Goal: Find specific page/section: Find specific page/section

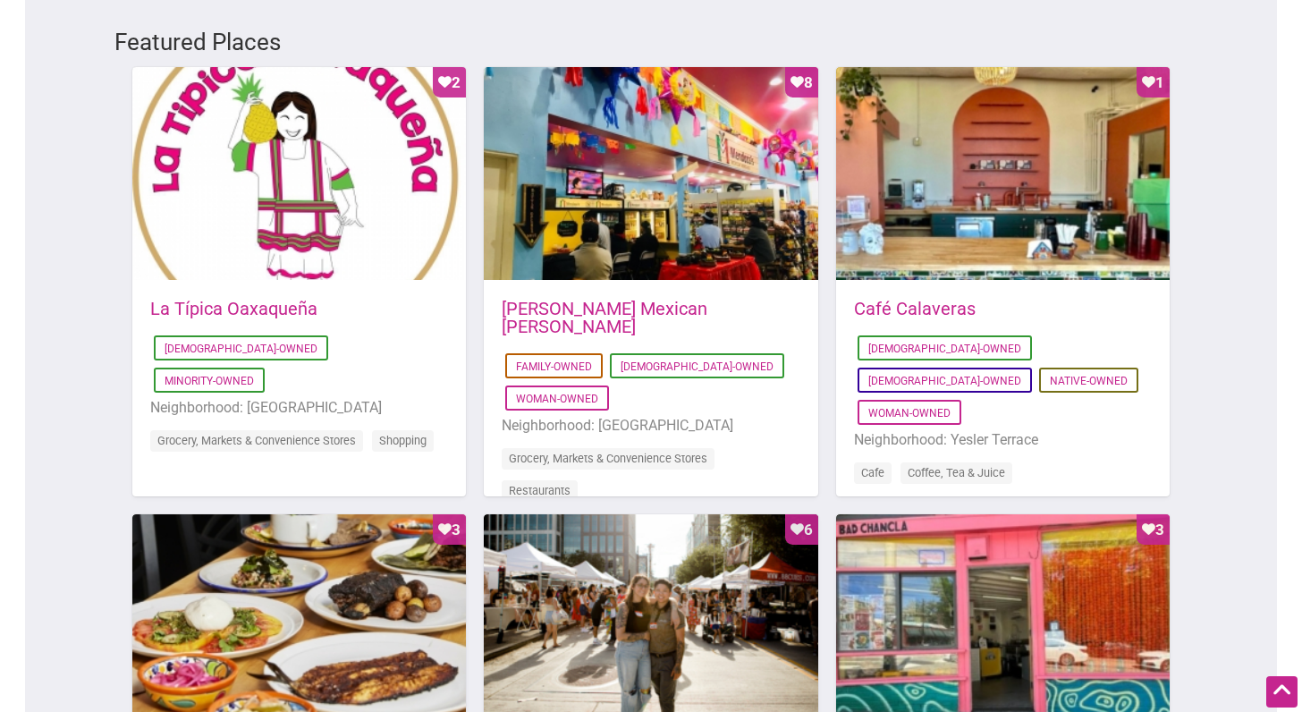
scroll to position [984, 0]
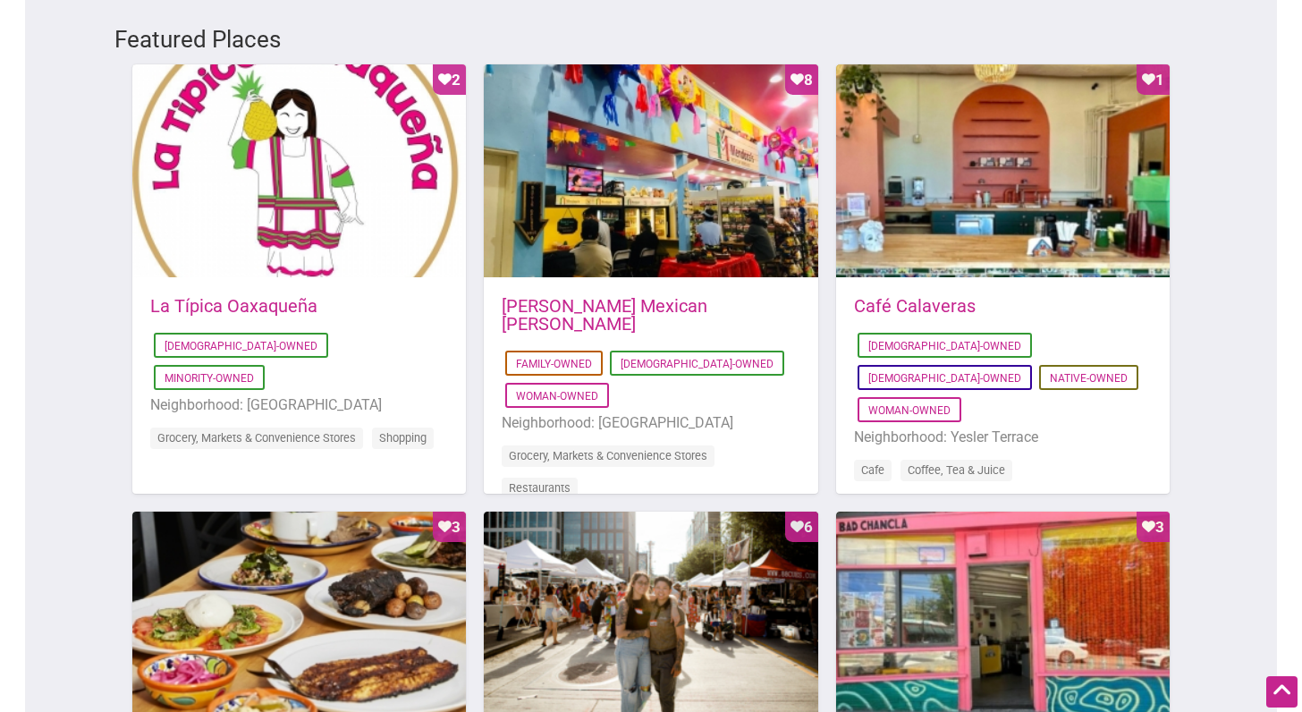
click at [1220, 664] on div "Featured Places Favorite Count 2 [DATE] 03:57:41 La Típica Oaxaqueña [DEMOGRAPH…" at bounding box center [651, 499] width 1252 height 1025
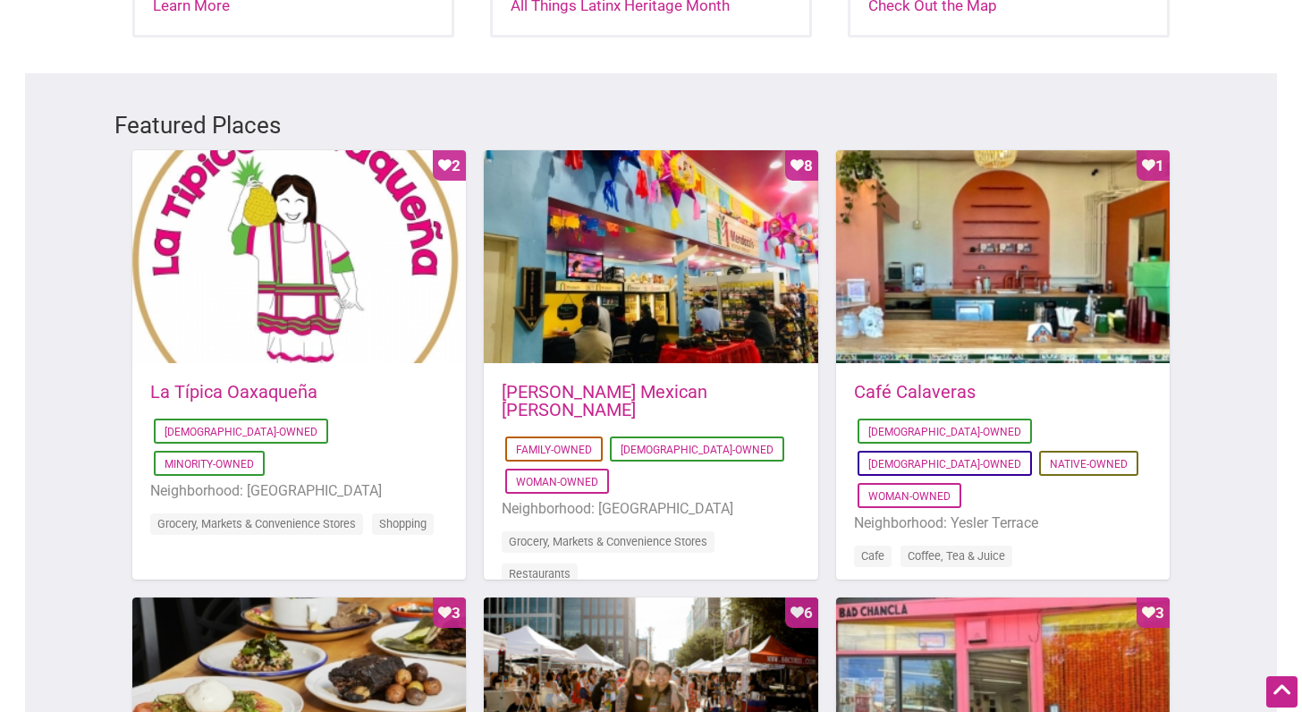
scroll to position [895, 0]
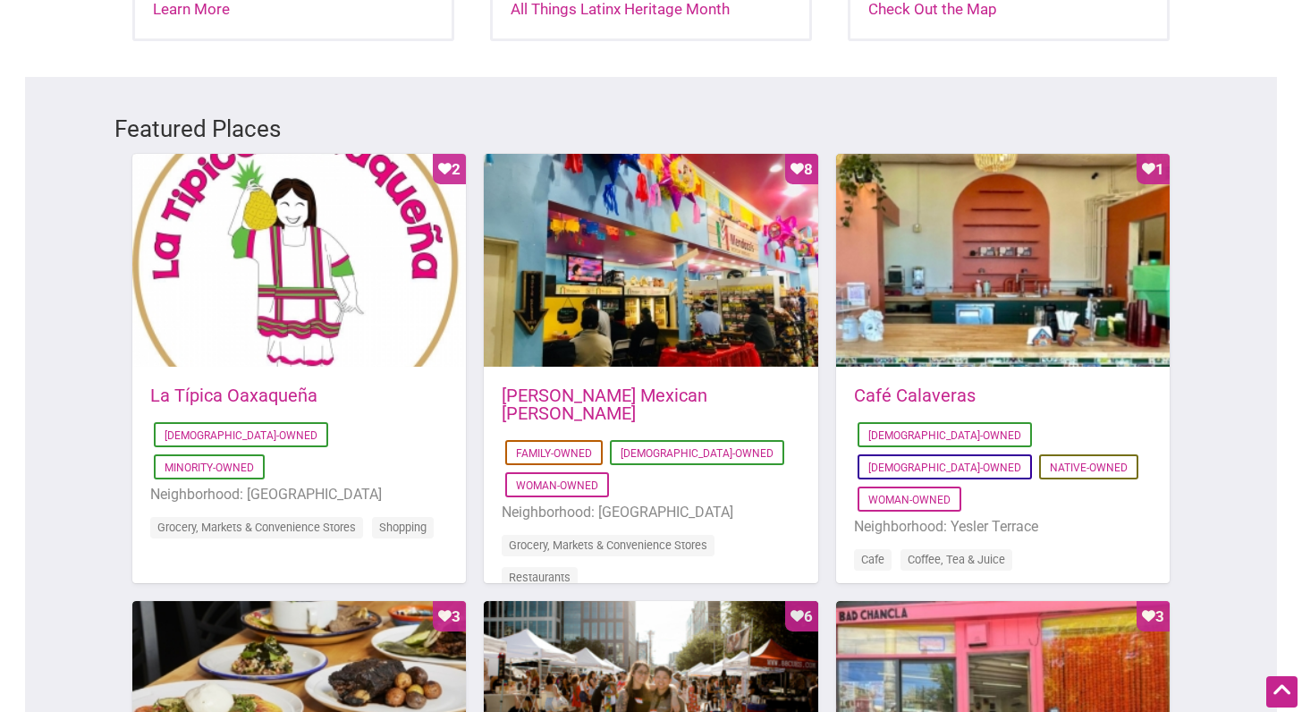
click at [748, 501] on li "Neighborhood: [GEOGRAPHIC_DATA]" at bounding box center [651, 512] width 298 height 23
click at [615, 385] on link "[PERSON_NAME] Mexican [PERSON_NAME]" at bounding box center [605, 404] width 206 height 39
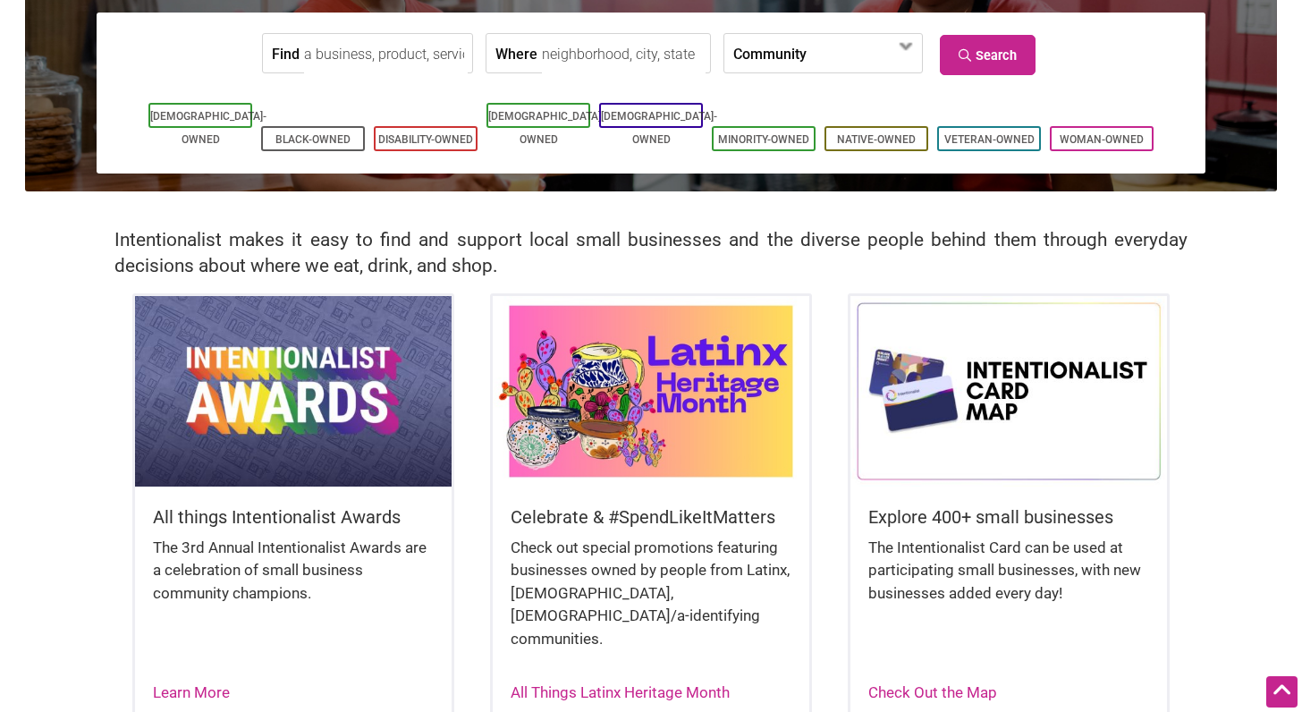
scroll to position [179, 0]
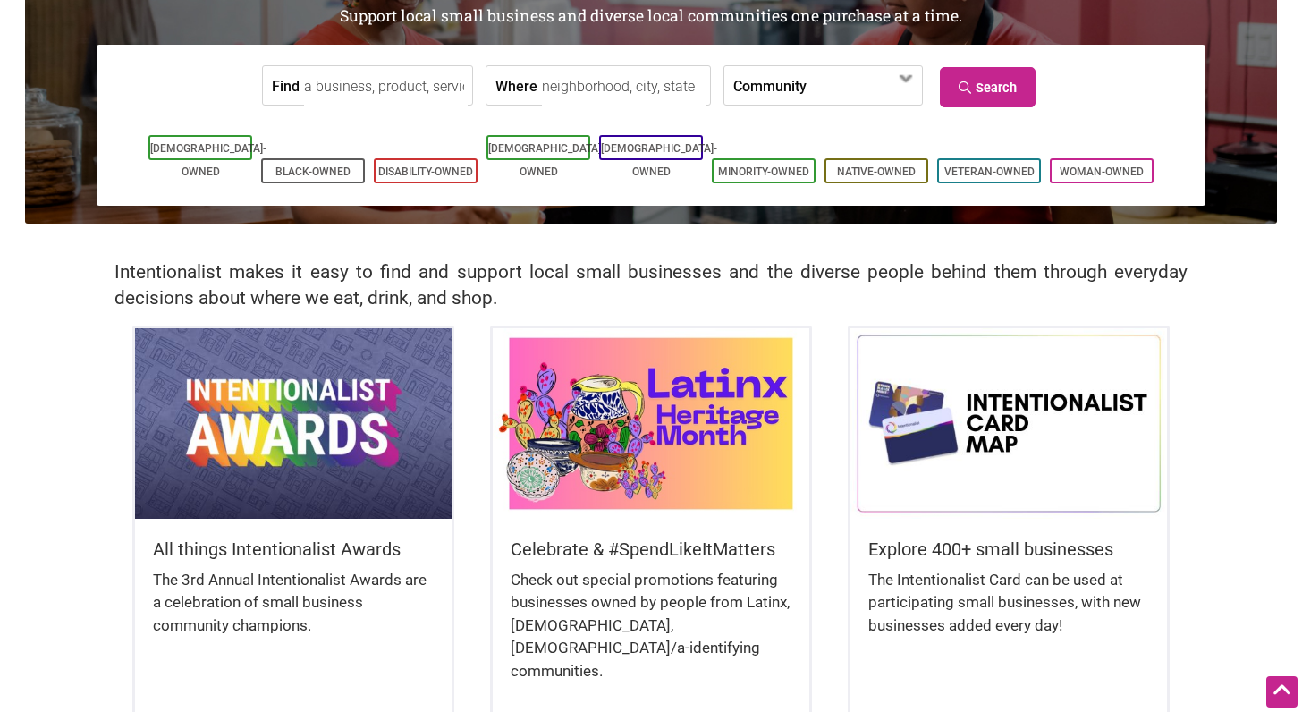
click at [594, 89] on input "Where" at bounding box center [624, 86] width 164 height 40
type input "greenwood"
click at [976, 81] on icon at bounding box center [967, 87] width 17 height 13
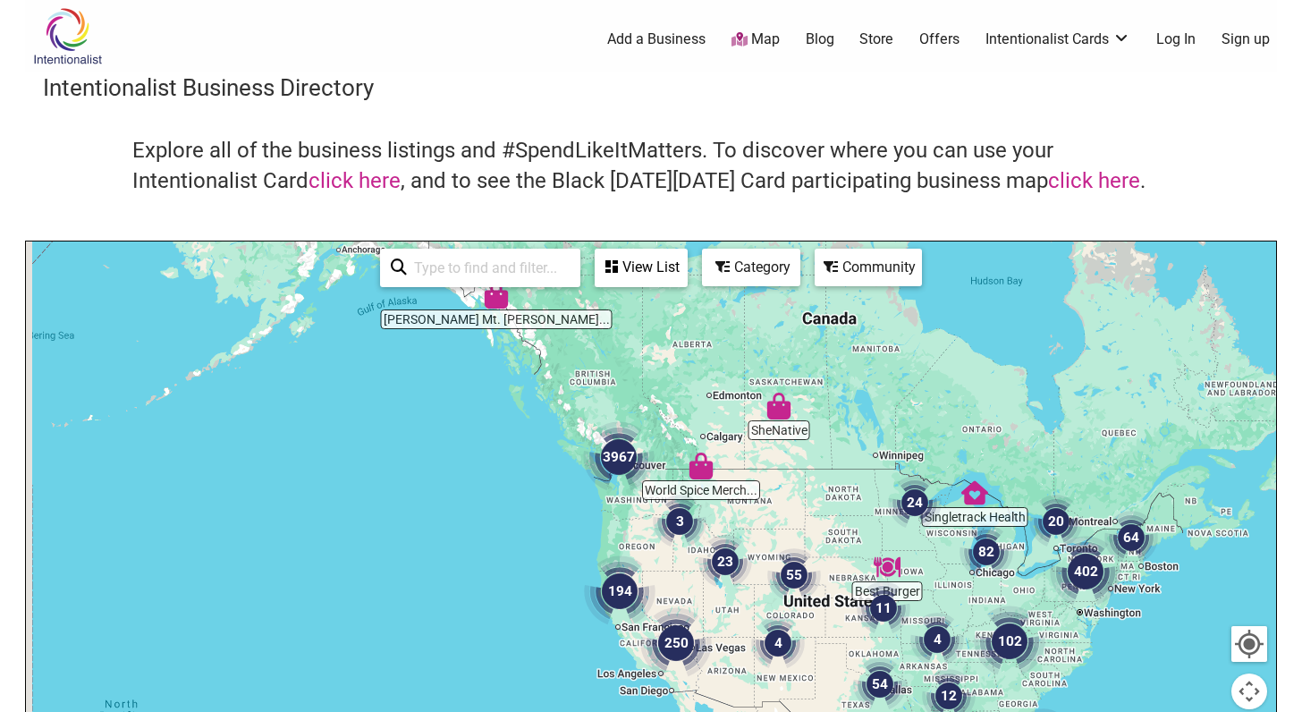
drag, startPoint x: 213, startPoint y: 466, endPoint x: 266, endPoint y: 428, distance: 64.8
click at [266, 428] on div at bounding box center [651, 590] width 1251 height 696
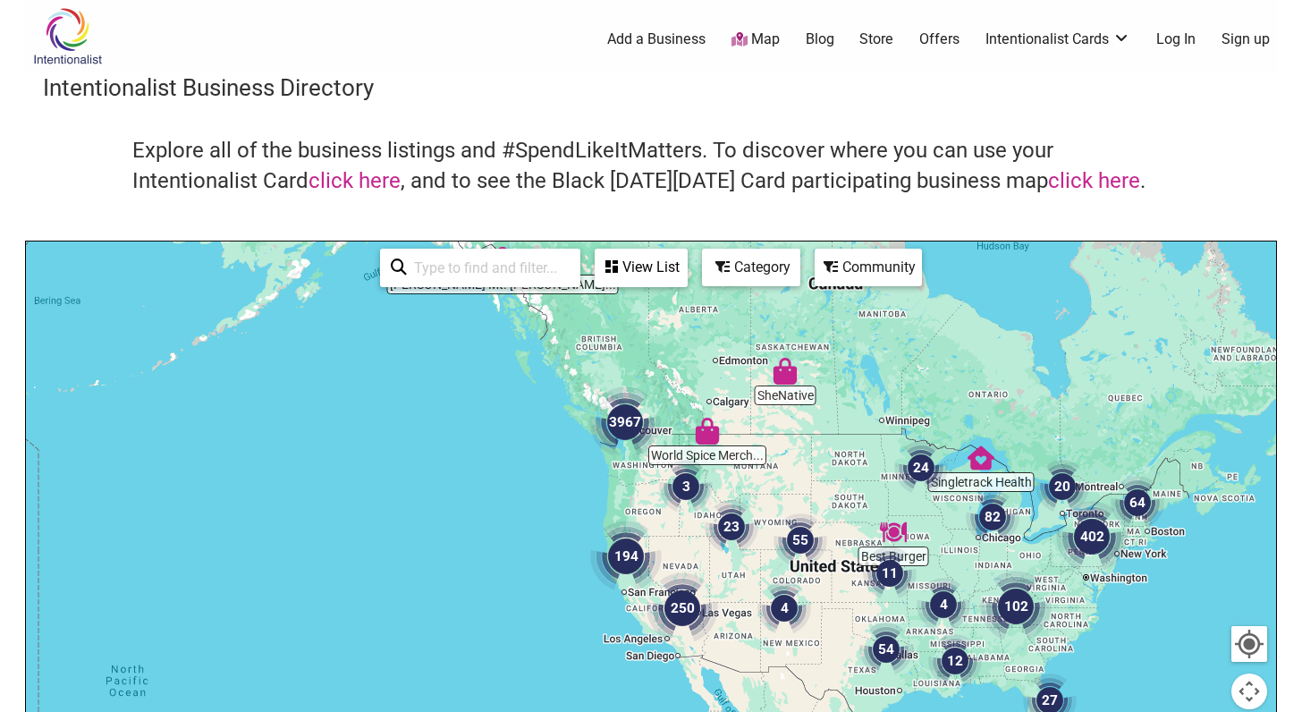
click at [598, 458] on img "3967" at bounding box center [625, 422] width 86 height 86
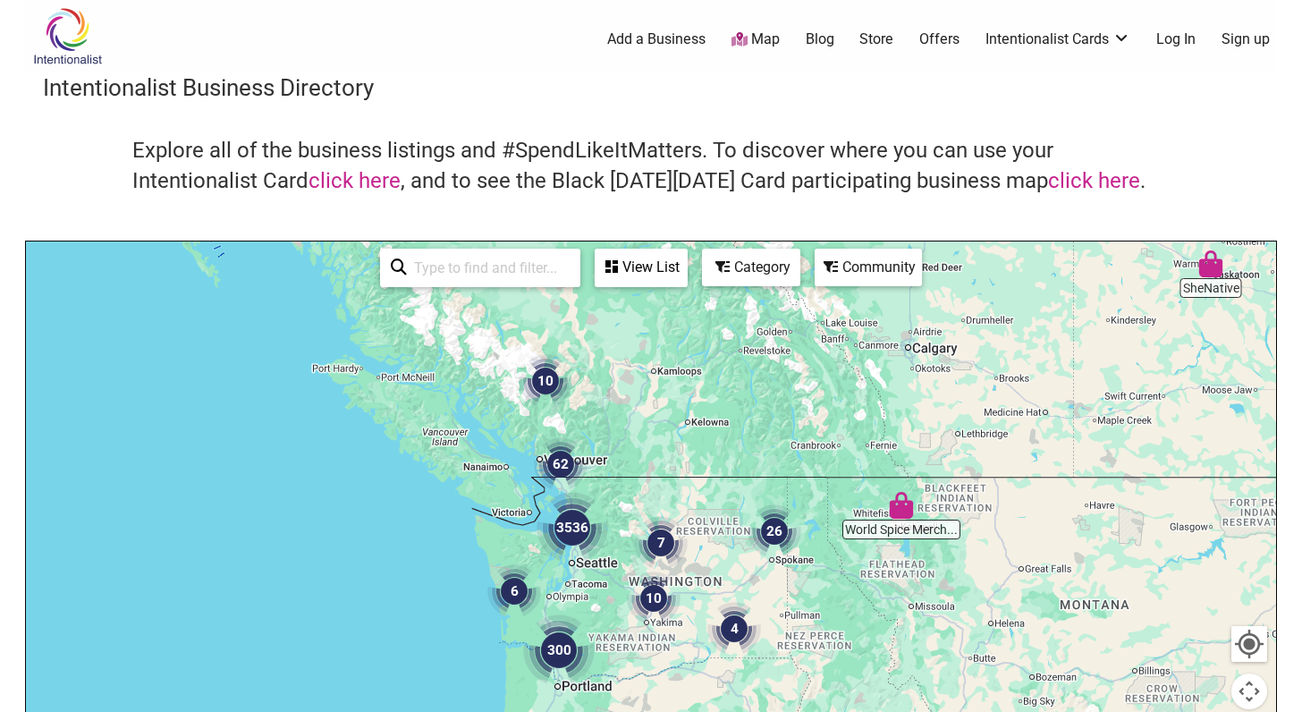
click at [614, 571] on div "To navigate, press the arrow keys." at bounding box center [651, 590] width 1251 height 696
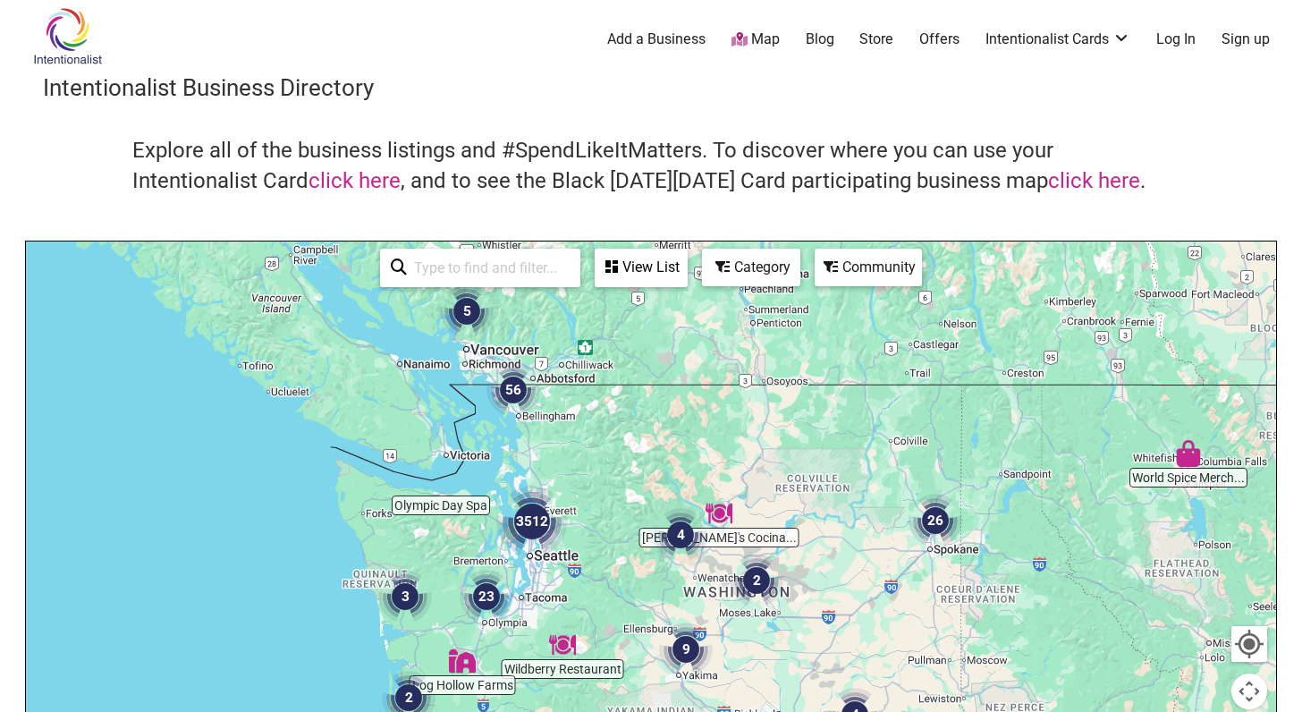
click at [584, 531] on div "To navigate, press the arrow keys." at bounding box center [651, 590] width 1251 height 696
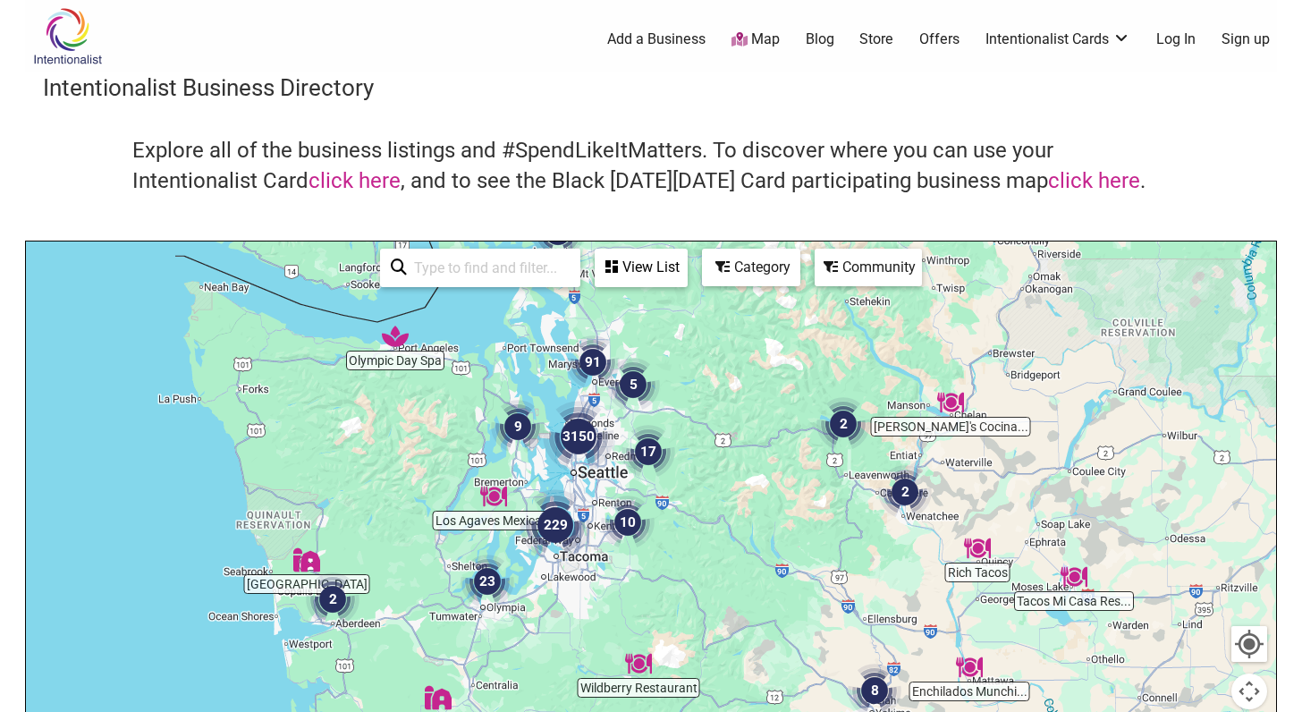
drag, startPoint x: 563, startPoint y: 551, endPoint x: 696, endPoint y: 495, distance: 144.7
click at [662, 495] on img "10" at bounding box center [628, 522] width 68 height 68
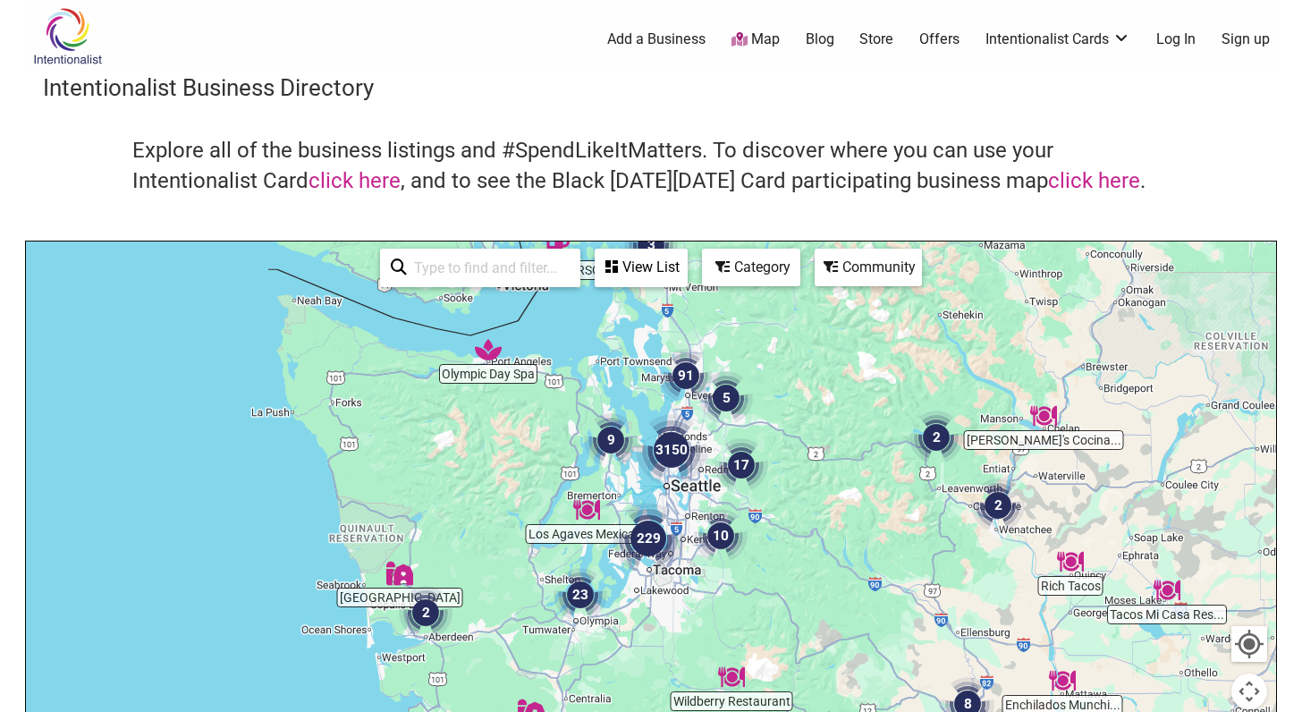
click at [671, 494] on div "To navigate, press the arrow keys." at bounding box center [651, 590] width 1251 height 696
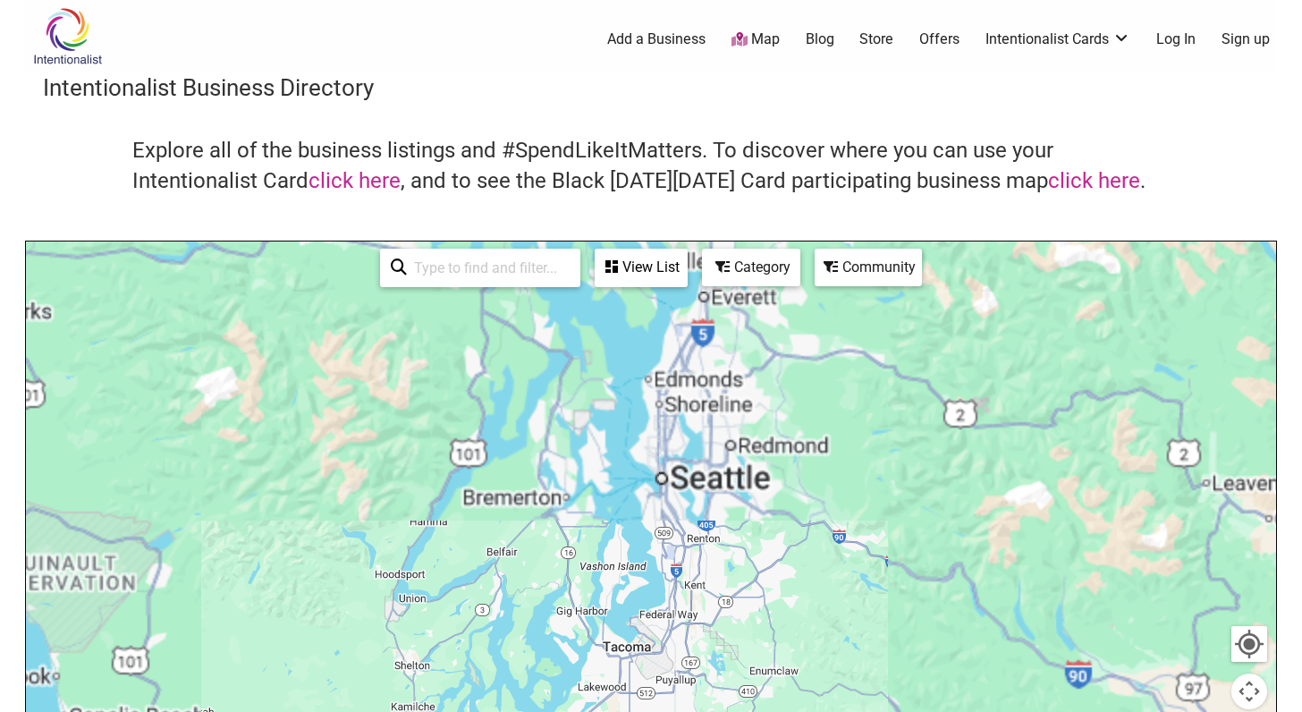
click at [718, 475] on div "To navigate, press the arrow keys." at bounding box center [651, 590] width 1251 height 696
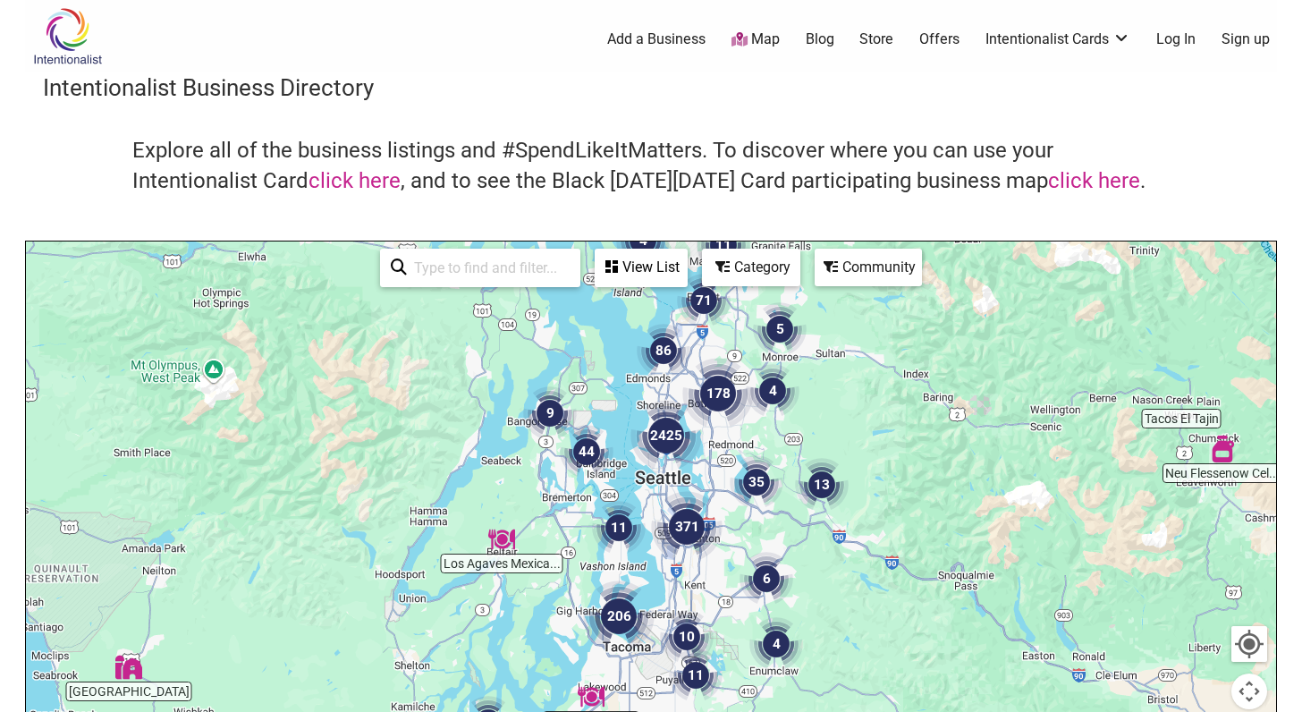
click at [718, 475] on div "To navigate, press the arrow keys." at bounding box center [651, 590] width 1251 height 696
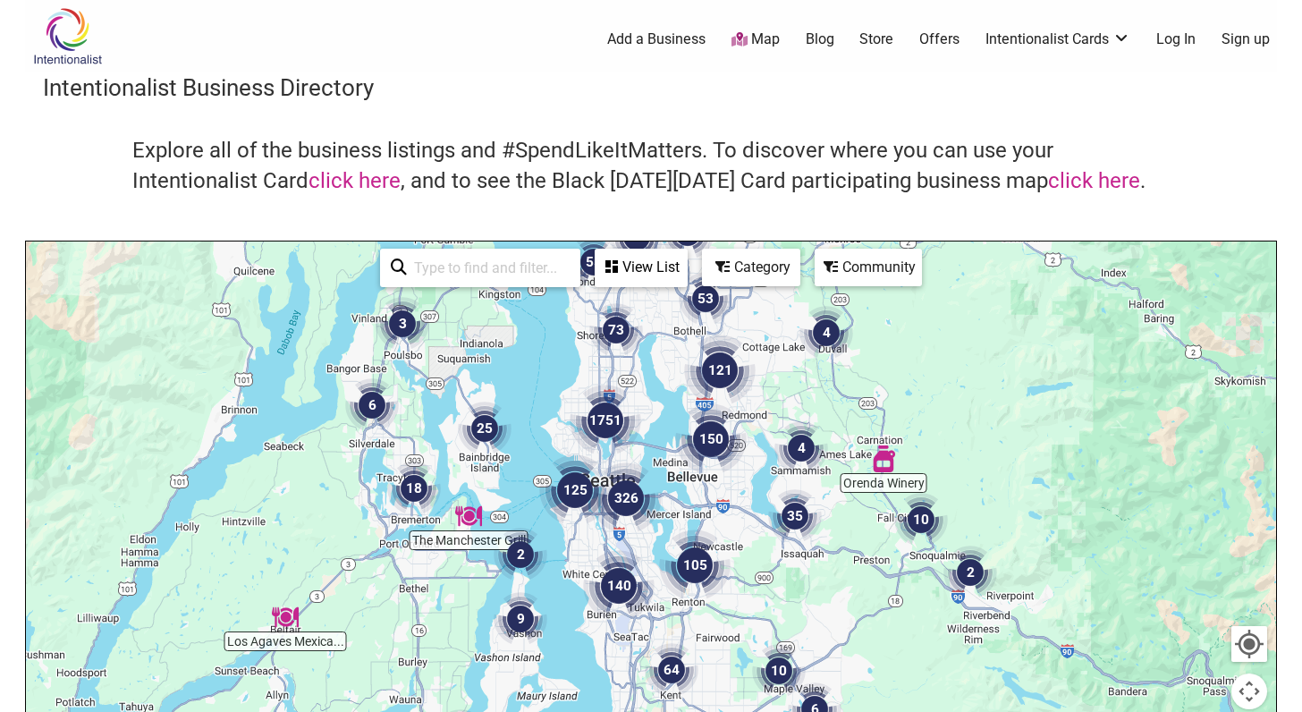
click at [659, 438] on div "To navigate, press the arrow keys." at bounding box center [651, 590] width 1251 height 696
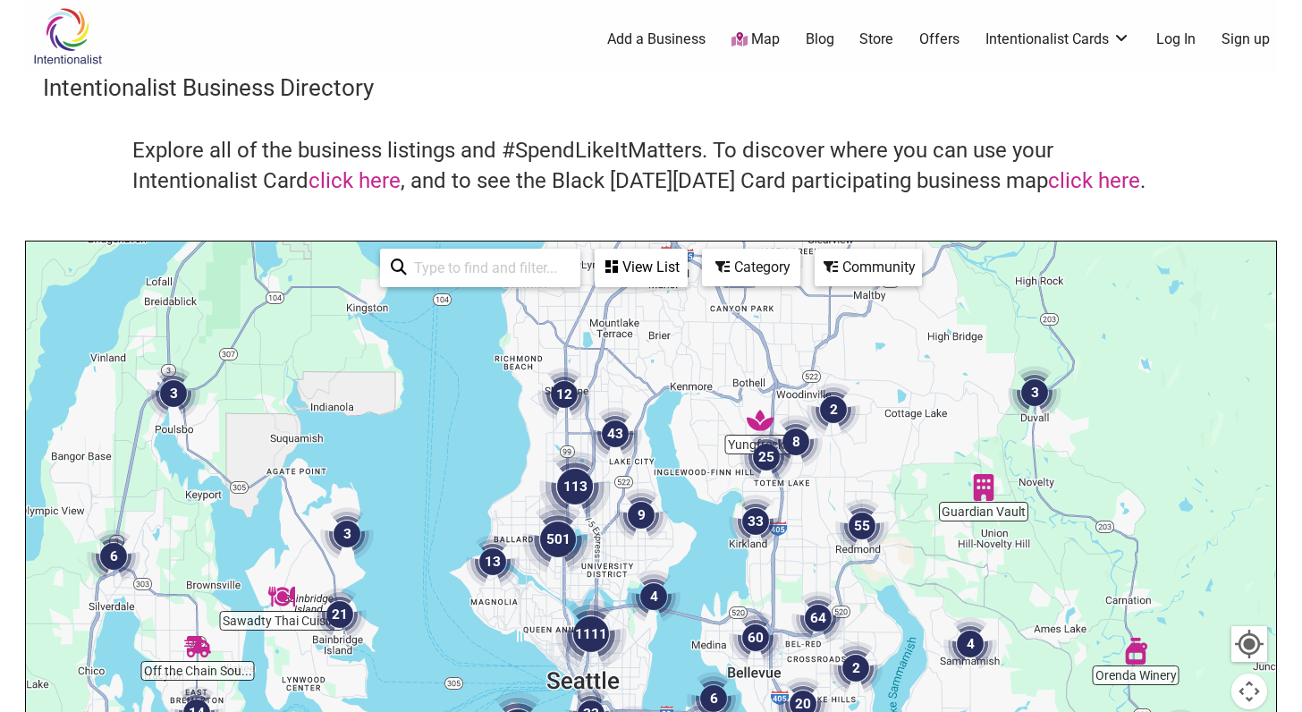
drag, startPoint x: 569, startPoint y: 399, endPoint x: 578, endPoint y: 607, distance: 208.6
click at [582, 582] on img "501" at bounding box center [558, 539] width 86 height 86
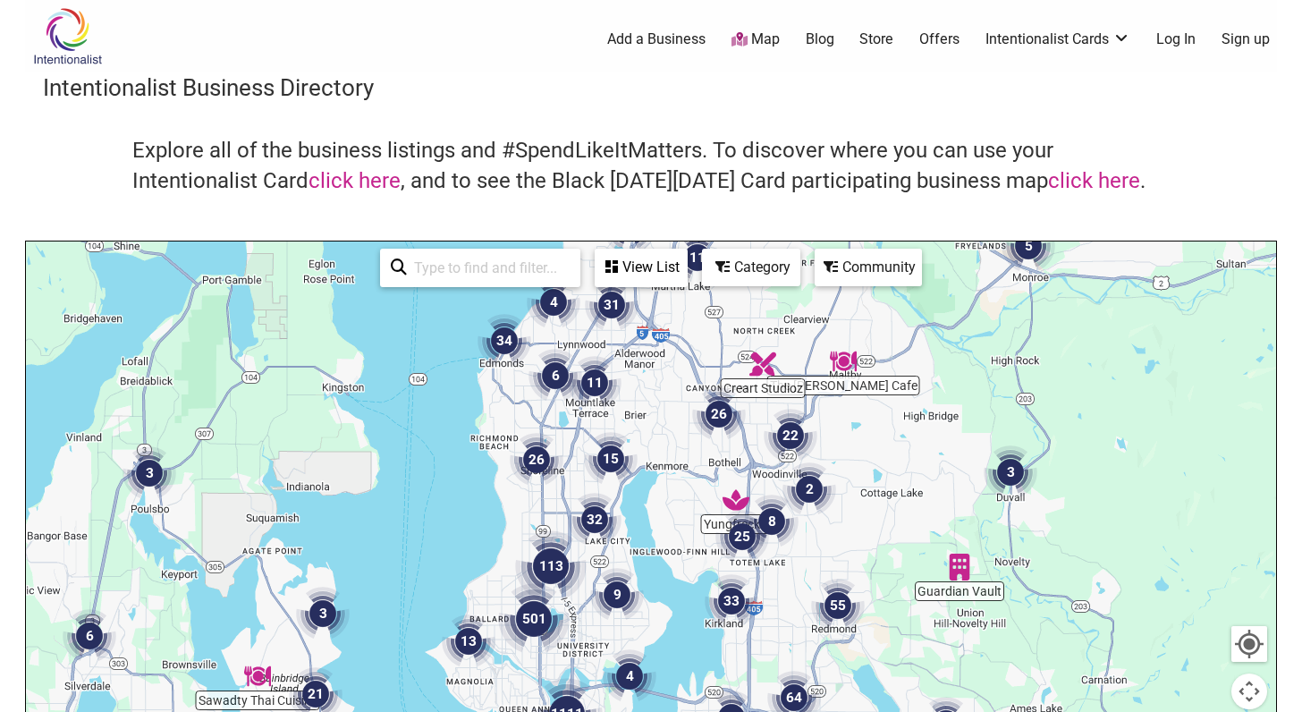
click at [500, 520] on div "To navigate, press the arrow keys." at bounding box center [651, 590] width 1251 height 696
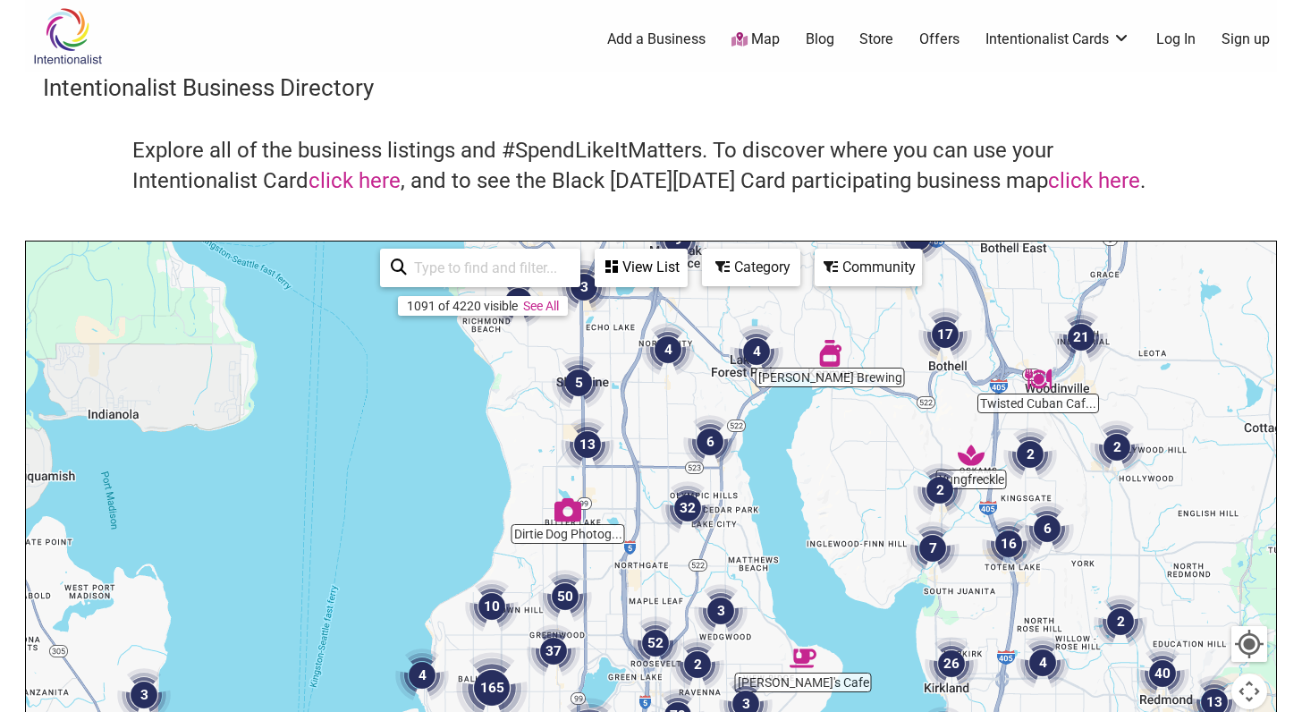
drag, startPoint x: 597, startPoint y: 481, endPoint x: 602, endPoint y: 395, distance: 86.0
click at [601, 411] on img "13" at bounding box center [588, 445] width 68 height 68
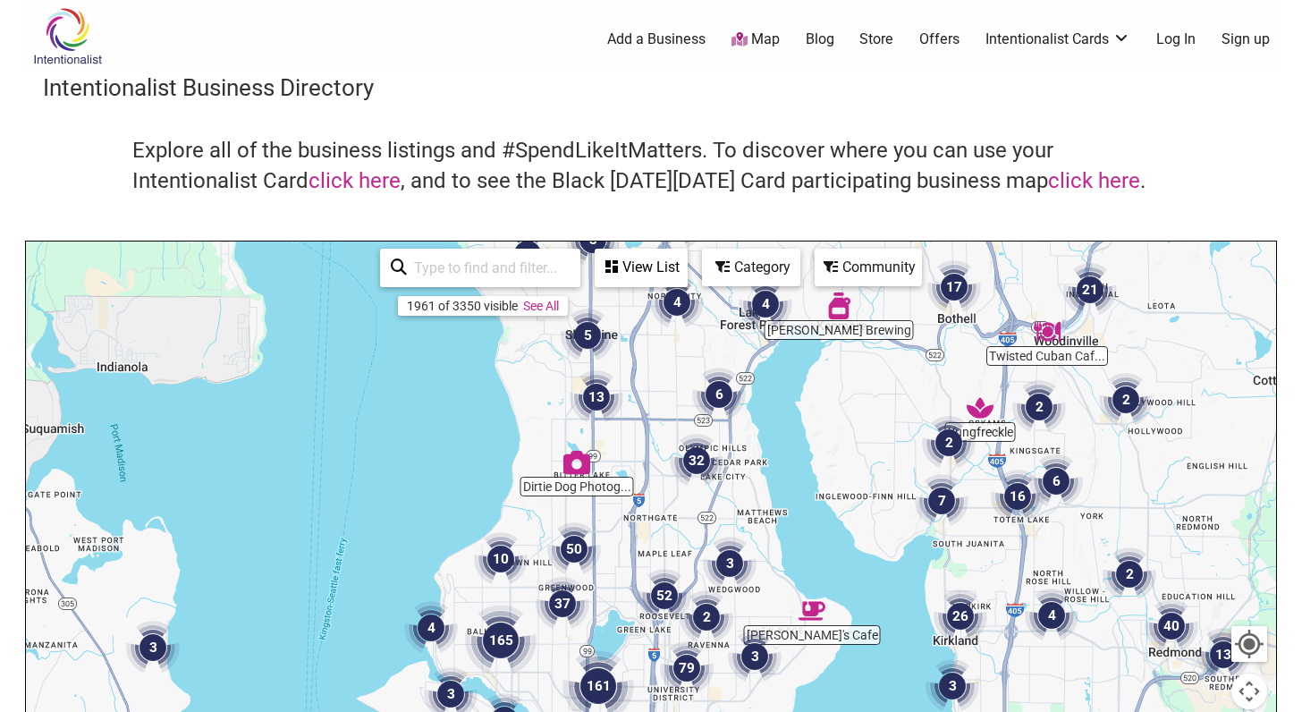
click at [586, 336] on img "5" at bounding box center [588, 335] width 68 height 68
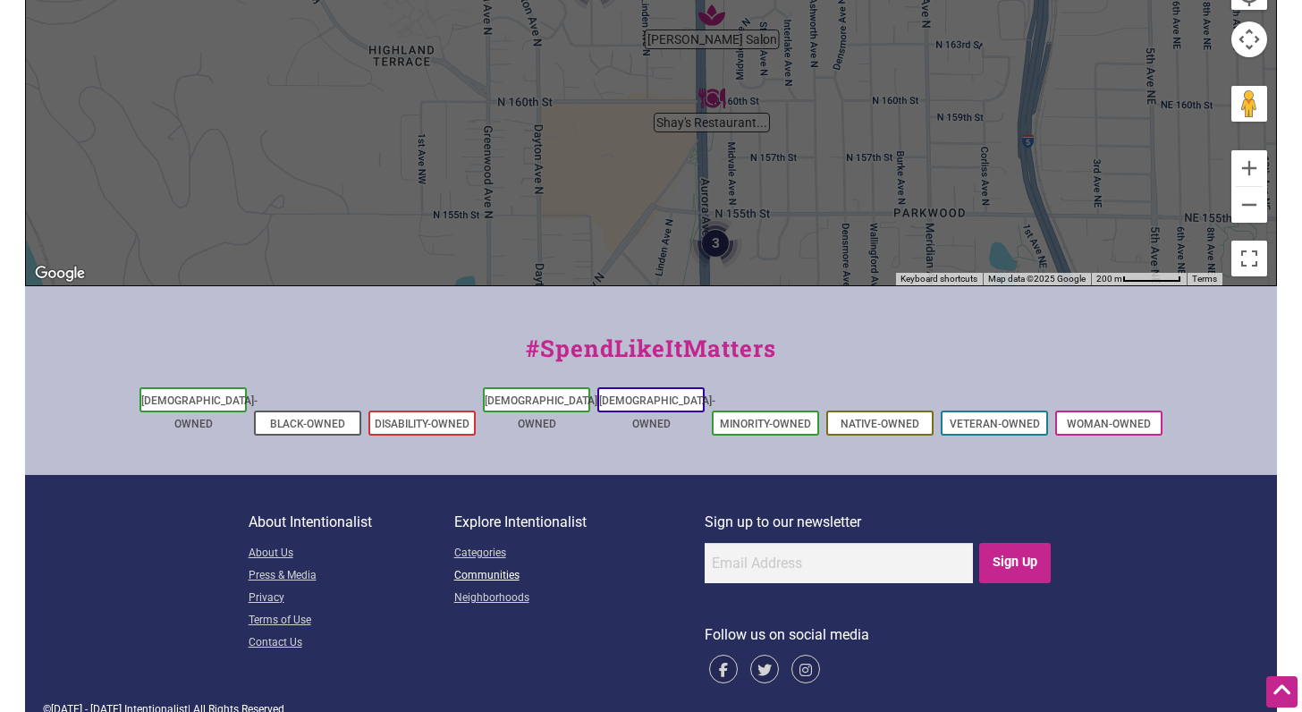
scroll to position [205, 0]
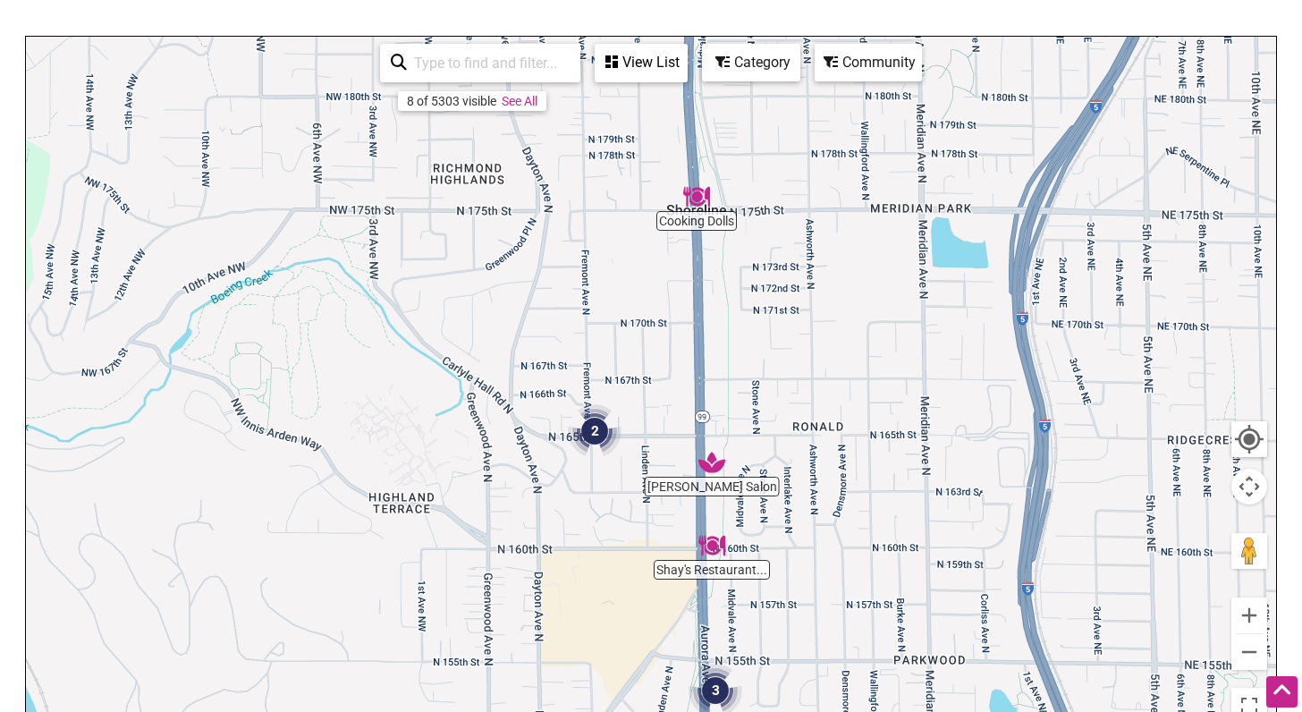
click at [660, 69] on div "View List" at bounding box center [641, 63] width 89 height 34
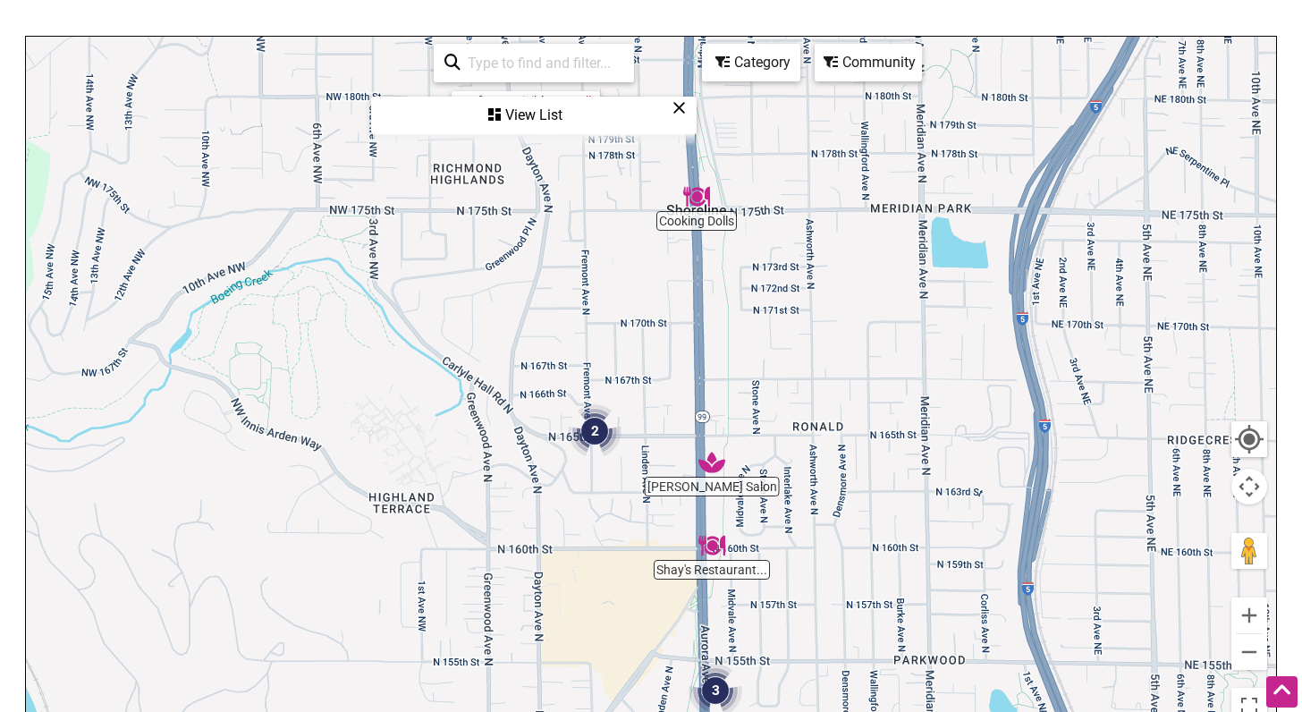
click at [543, 119] on div "View List" at bounding box center [534, 115] width 322 height 34
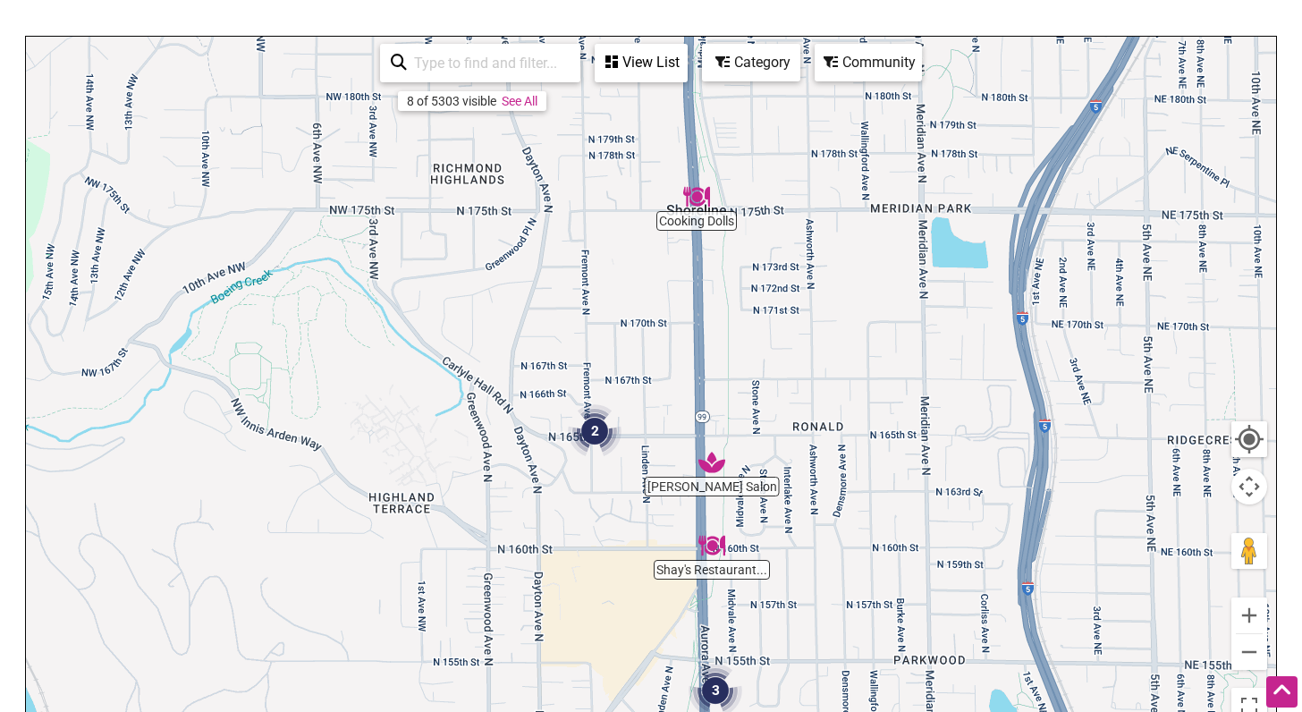
click at [696, 197] on img "Cooking Dolls" at bounding box center [696, 196] width 41 height 41
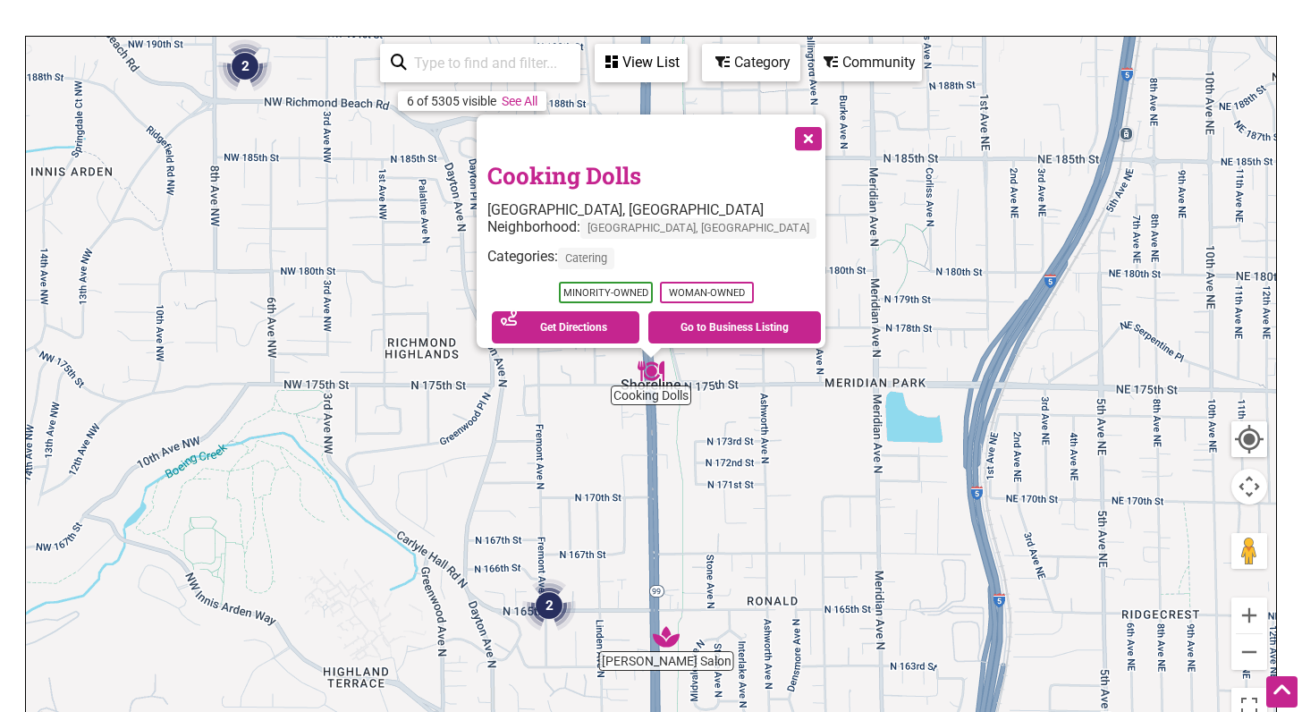
click at [543, 597] on img "2" at bounding box center [549, 606] width 68 height 68
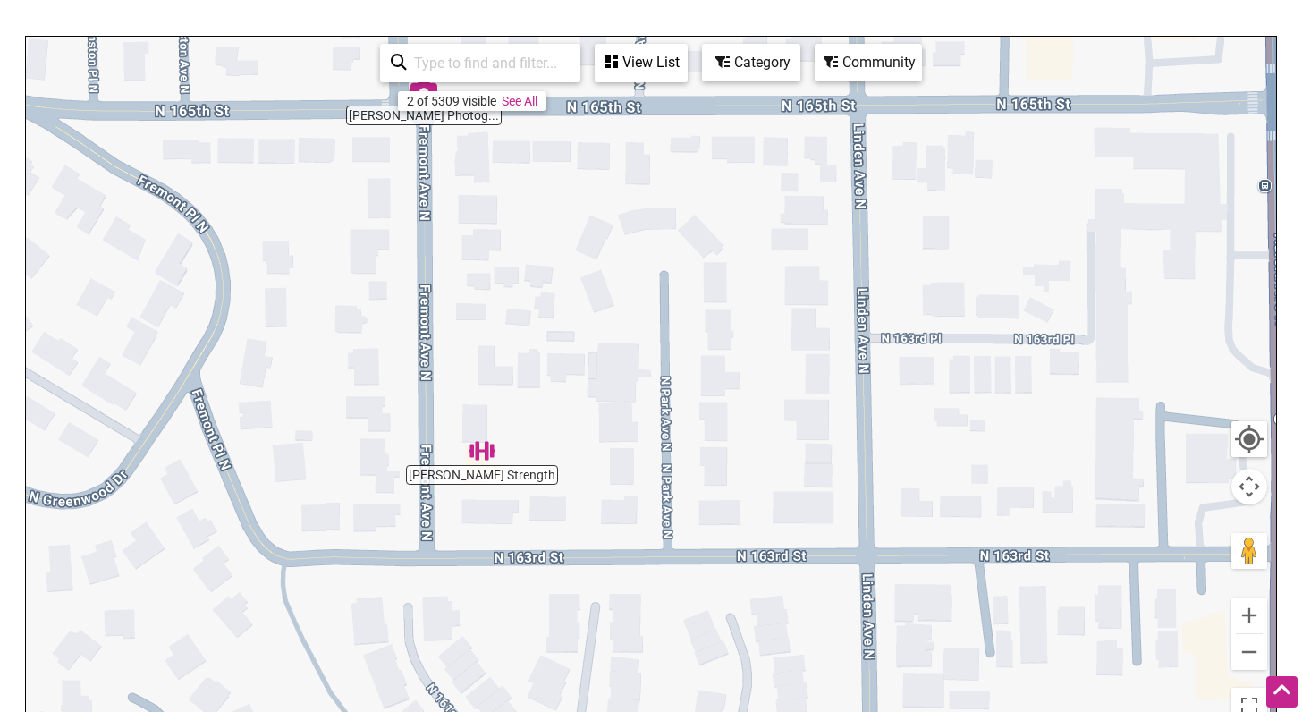
drag, startPoint x: 951, startPoint y: 429, endPoint x: 310, endPoint y: 174, distance: 689.7
click at [504, 233] on div "To navigate, press the arrow keys." at bounding box center [651, 385] width 1251 height 696
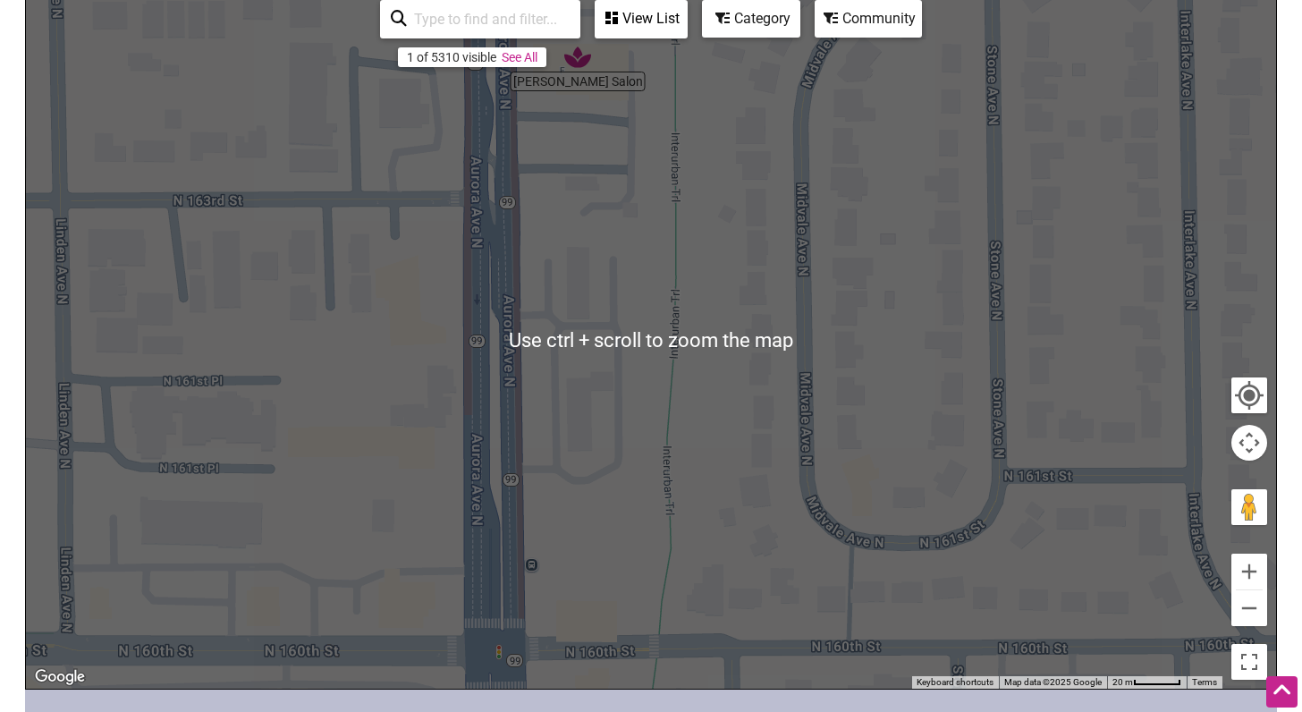
scroll to position [384, 0]
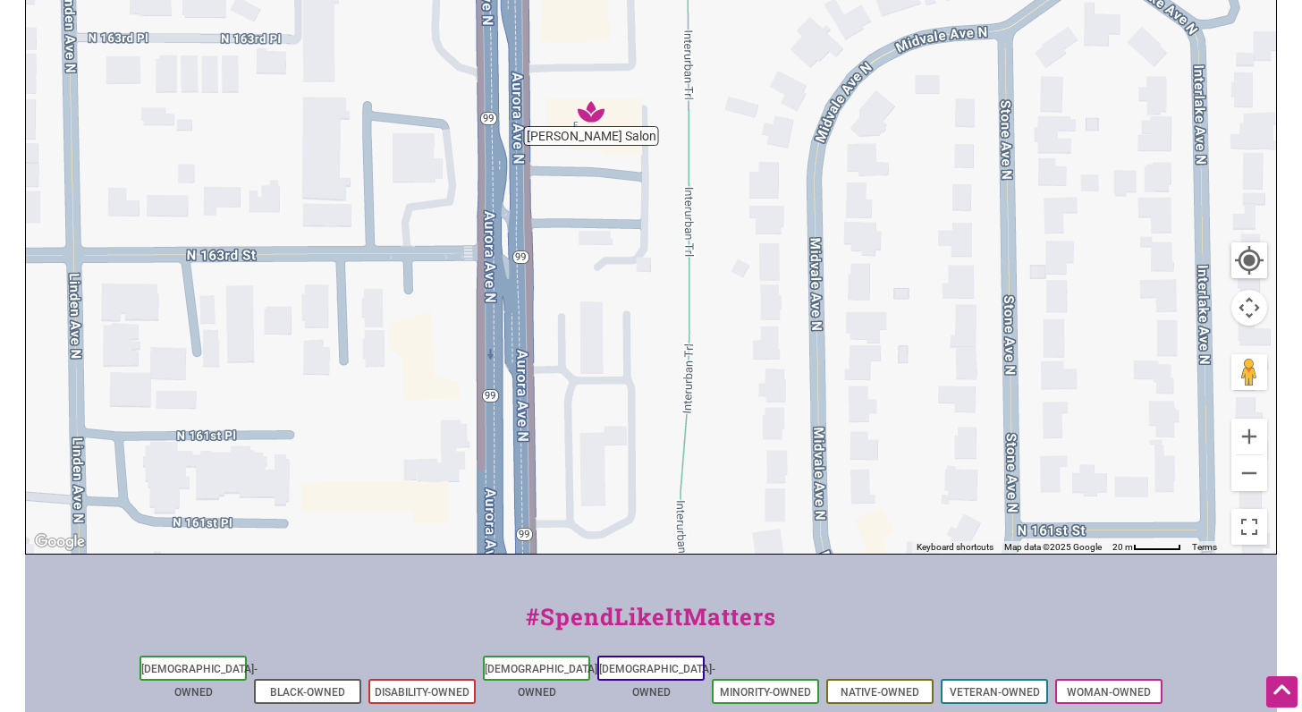
drag, startPoint x: 589, startPoint y: 421, endPoint x: 598, endPoint y: 556, distance: 135.4
click at [605, 585] on div "Intentionalist Spend like it matters 0 Add a Business Map Blog Store Offers Int…" at bounding box center [651, 309] width 1252 height 1387
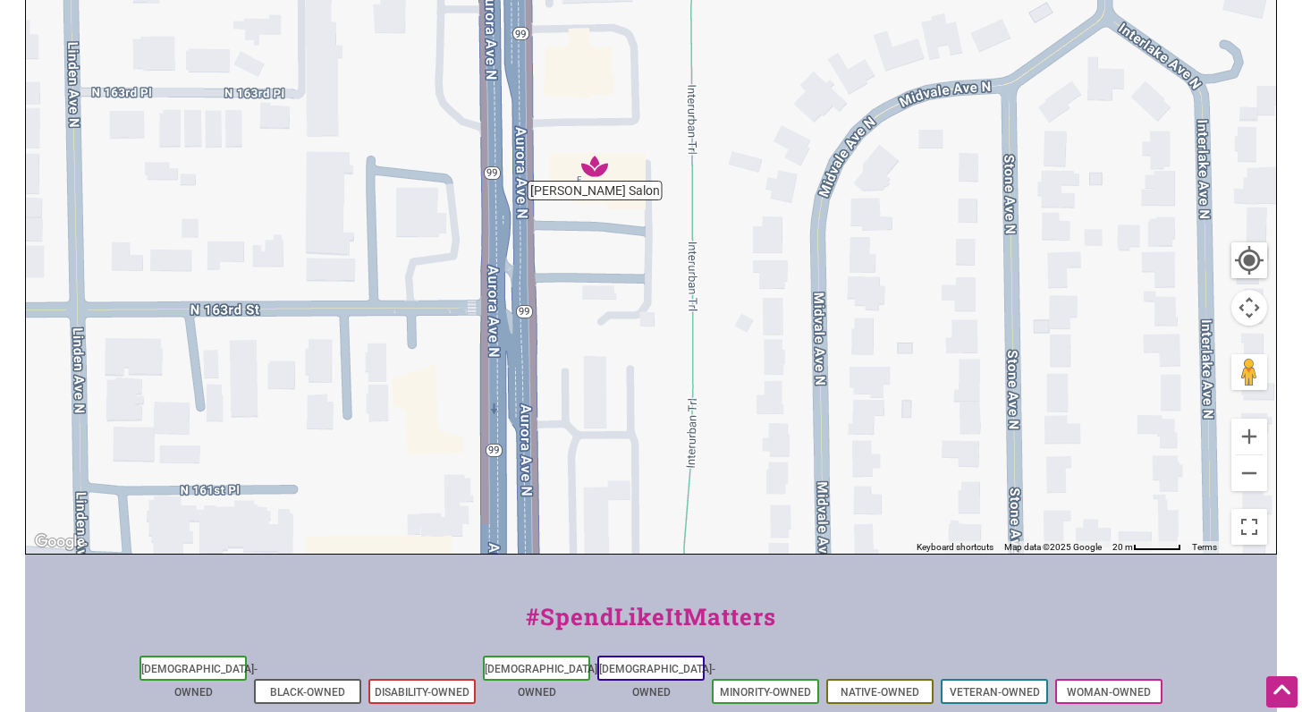
drag, startPoint x: 642, startPoint y: 404, endPoint x: 793, endPoint y: 79, distance: 359.0
click at [698, 122] on div "To navigate, press the arrow keys." at bounding box center [651, 206] width 1251 height 696
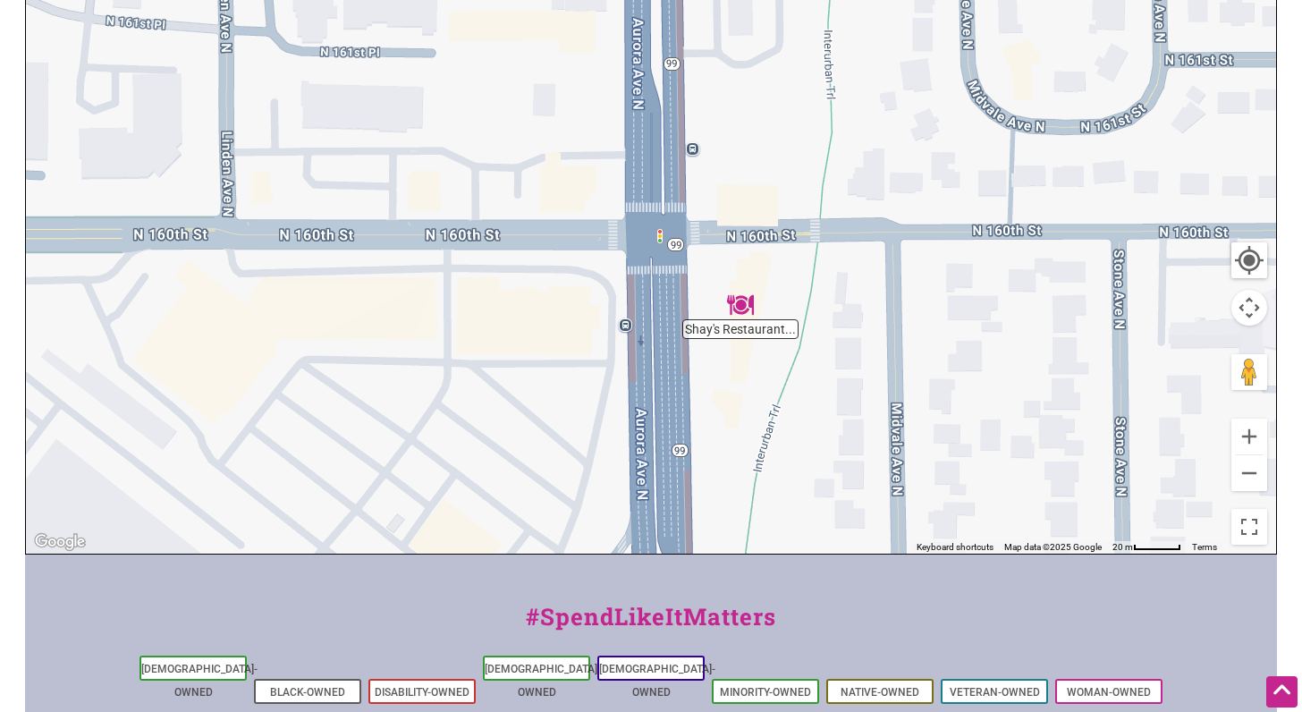
drag, startPoint x: 773, startPoint y: 471, endPoint x: 795, endPoint y: 126, distance: 346.0
click at [776, 199] on div "To navigate, press the arrow keys." at bounding box center [651, 206] width 1251 height 696
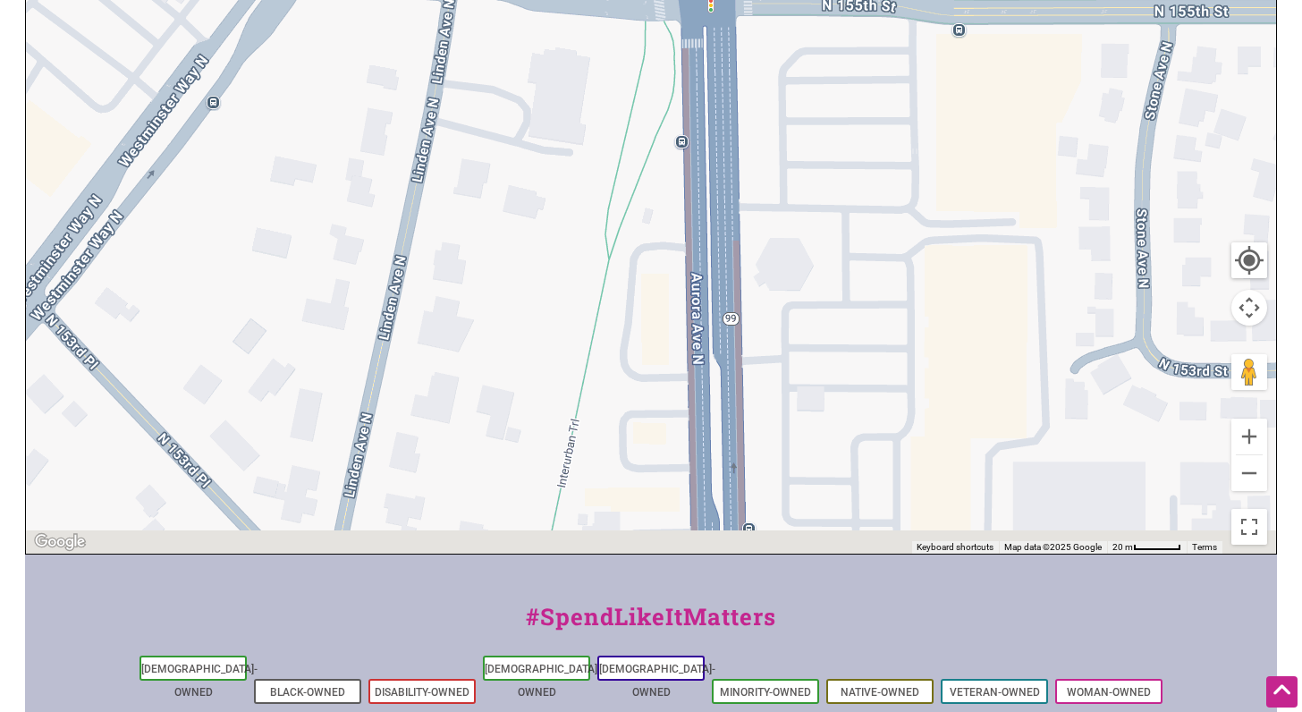
drag, startPoint x: 763, startPoint y: 475, endPoint x: 794, endPoint y: 63, distance: 413.6
click at [776, 139] on div "To navigate, press the arrow keys." at bounding box center [651, 206] width 1251 height 696
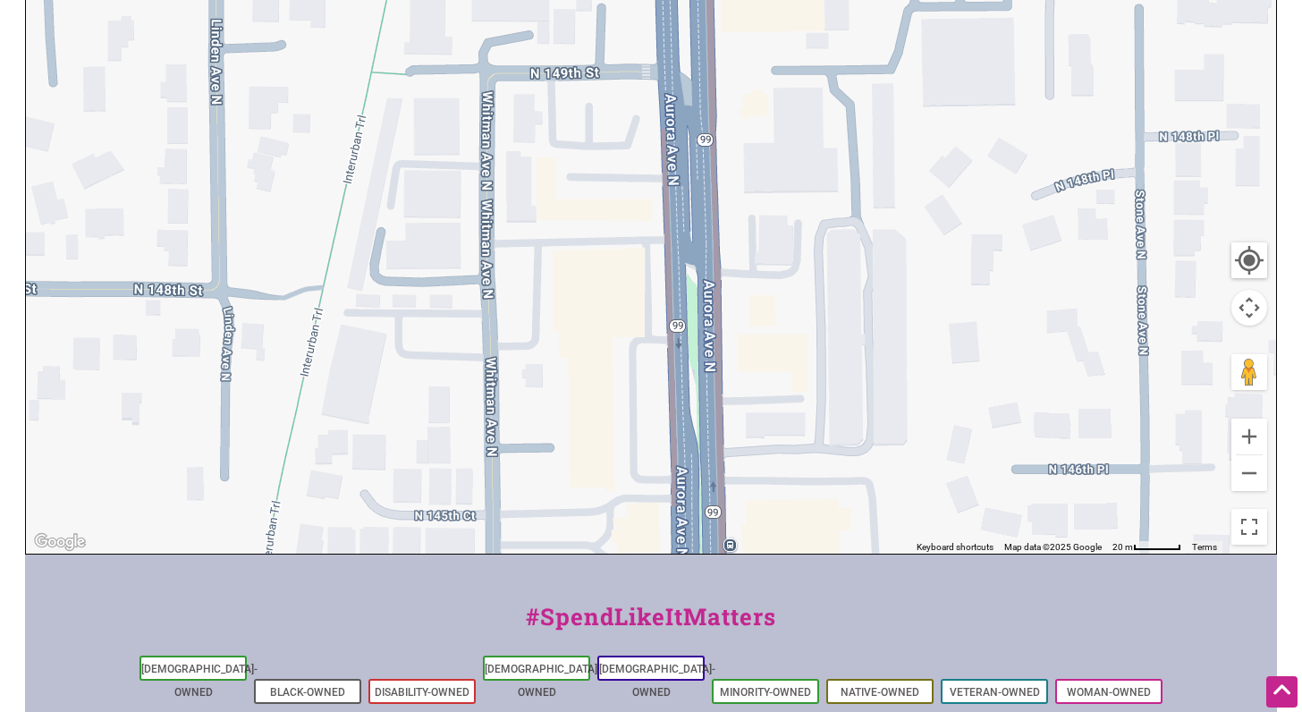
drag, startPoint x: 958, startPoint y: 462, endPoint x: 878, endPoint y: 111, distance: 359.8
click at [878, 112] on div "To navigate, press the arrow keys." at bounding box center [651, 206] width 1251 height 696
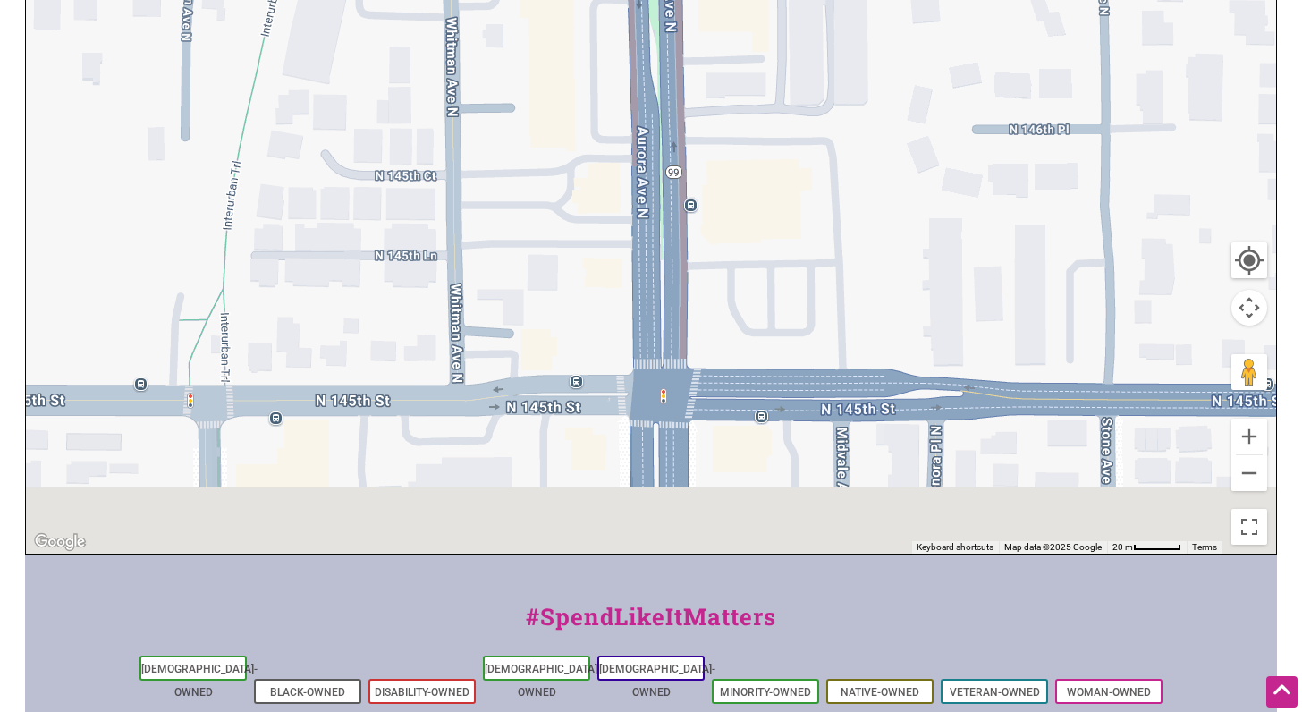
drag, startPoint x: 861, startPoint y: 421, endPoint x: 828, endPoint y: 2, distance: 420.8
click at [824, 22] on div "To navigate, press the arrow keys." at bounding box center [651, 206] width 1251 height 696
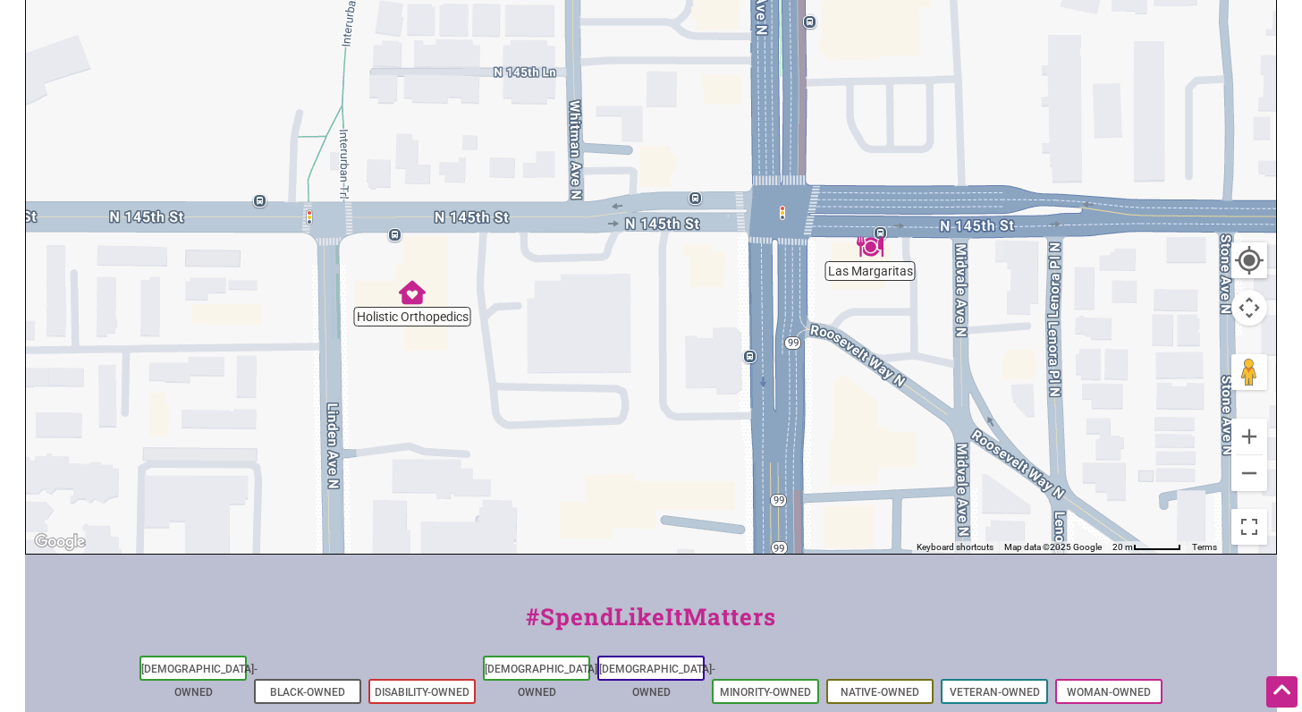
drag, startPoint x: 831, startPoint y: 98, endPoint x: 1007, endPoint y: 396, distance: 346.9
click at [1007, 396] on div "To navigate, press the arrow keys." at bounding box center [651, 206] width 1251 height 696
drag, startPoint x: 906, startPoint y: 502, endPoint x: 975, endPoint y: 148, distance: 360.0
click at [958, 194] on div "To navigate, press the arrow keys." at bounding box center [651, 206] width 1251 height 696
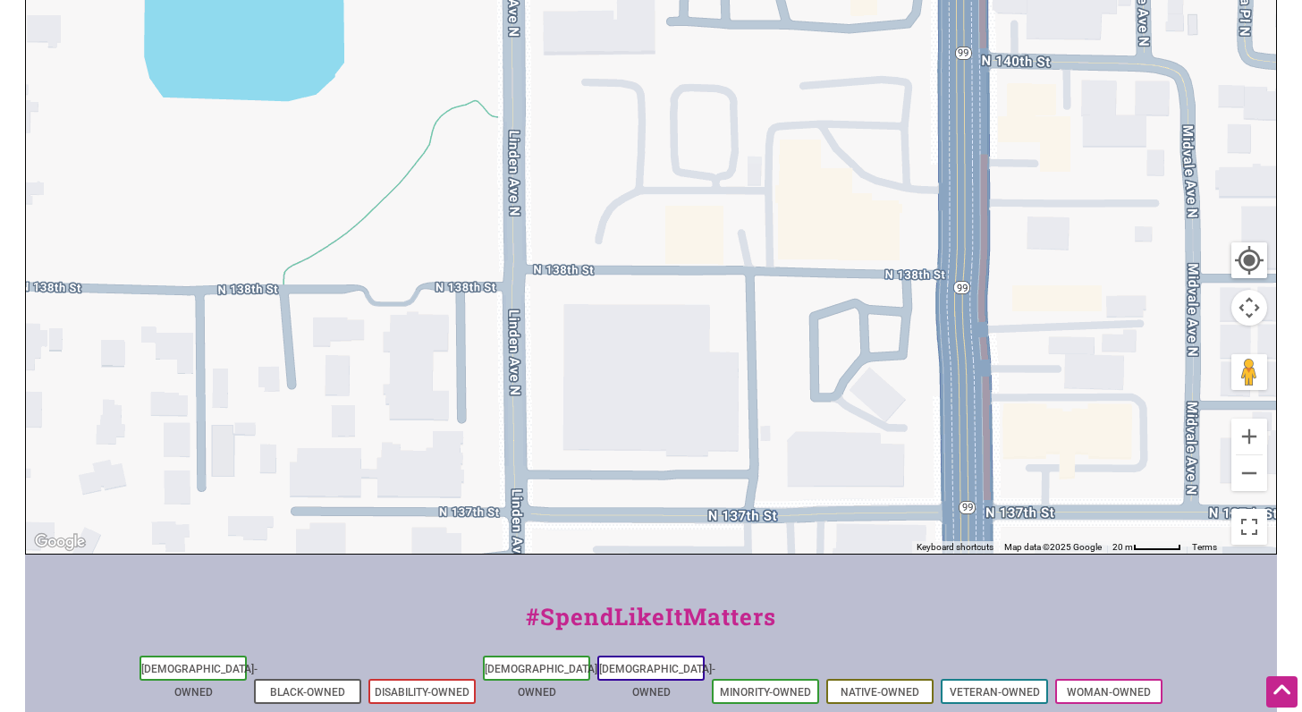
drag, startPoint x: 959, startPoint y: 199, endPoint x: 610, endPoint y: -147, distance: 491.5
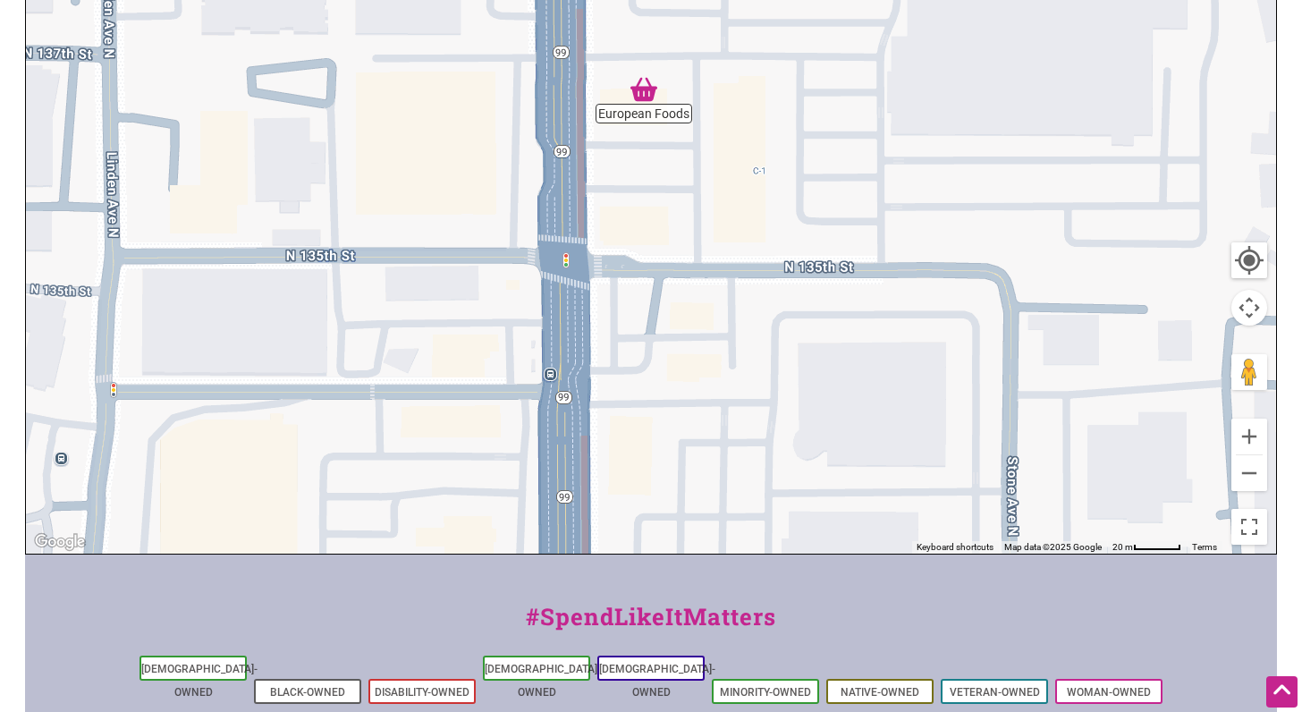
drag, startPoint x: 565, startPoint y: 293, endPoint x: 811, endPoint y: 200, distance: 262.7
click at [811, 200] on div "To navigate, press the arrow keys." at bounding box center [651, 206] width 1251 height 696
drag, startPoint x: 772, startPoint y: 422, endPoint x: 834, endPoint y: 151, distance: 278.0
click at [790, 221] on div "To navigate, press the arrow keys." at bounding box center [651, 206] width 1251 height 696
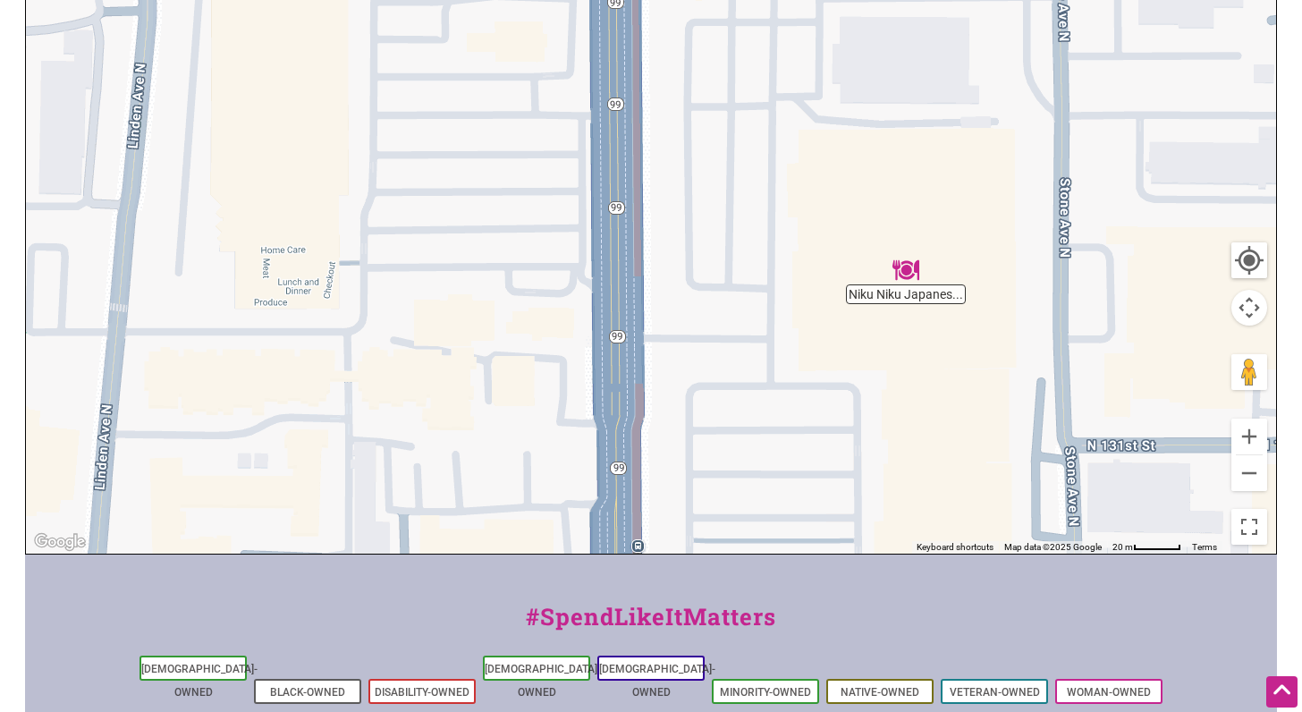
drag, startPoint x: 782, startPoint y: 307, endPoint x: 865, endPoint y: 65, distance: 255.4
click at [830, 83] on div "To navigate, press the arrow keys." at bounding box center [651, 206] width 1251 height 696
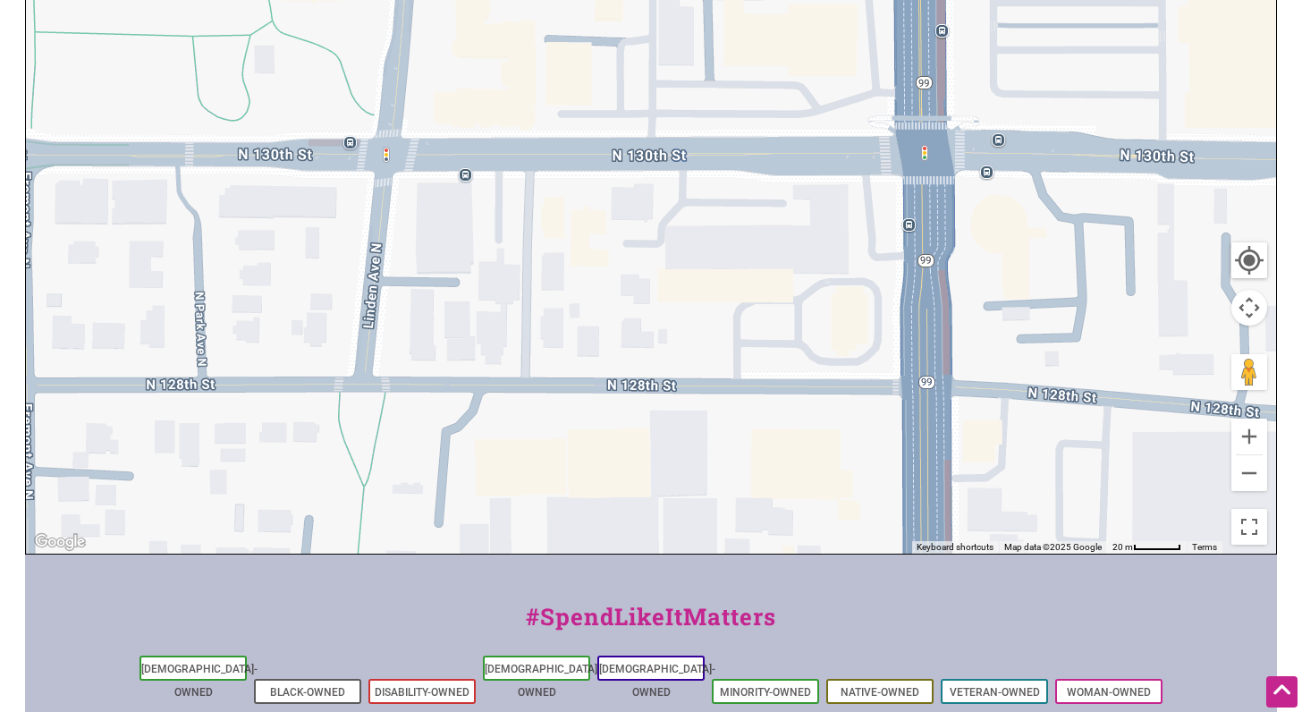
drag, startPoint x: 832, startPoint y: 190, endPoint x: 1073, endPoint y: 29, distance: 289.5
click at [1061, 64] on div "To navigate, press the arrow keys." at bounding box center [651, 206] width 1251 height 696
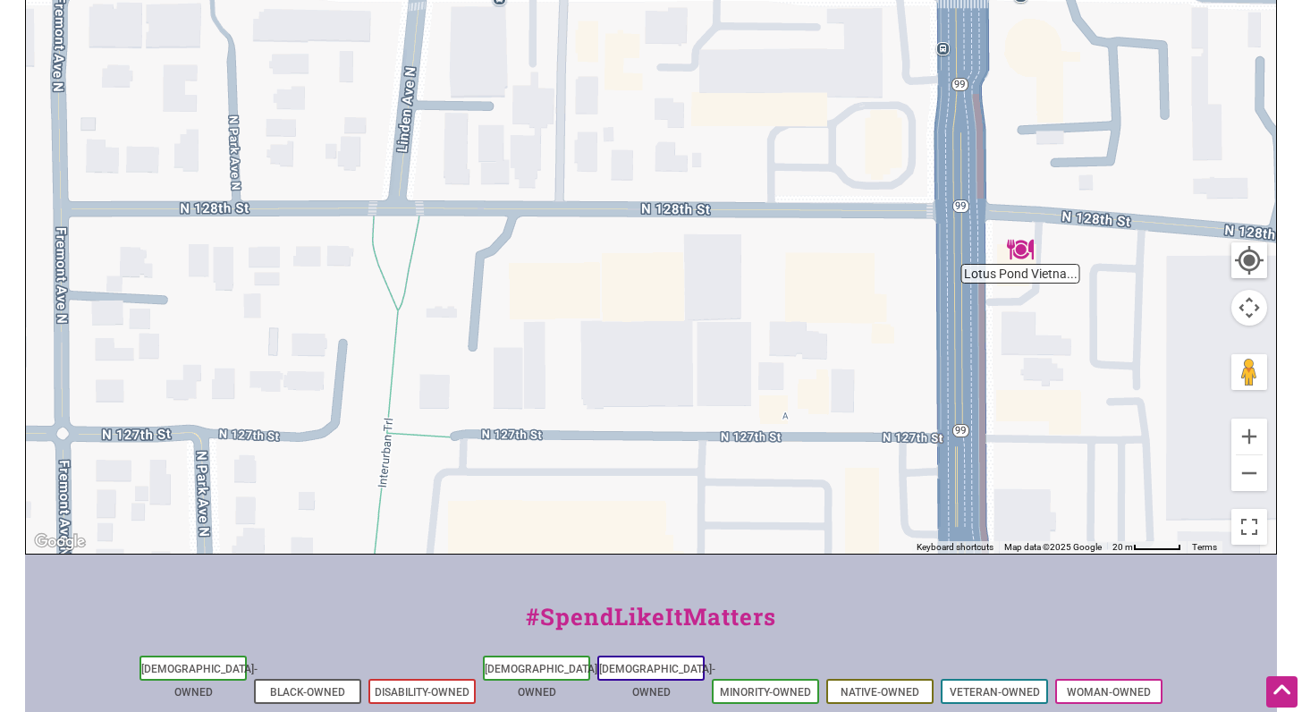
drag, startPoint x: 750, startPoint y: 425, endPoint x: 569, endPoint y: 131, distance: 345.3
click at [570, 136] on div "To navigate, press the arrow keys." at bounding box center [651, 206] width 1251 height 696
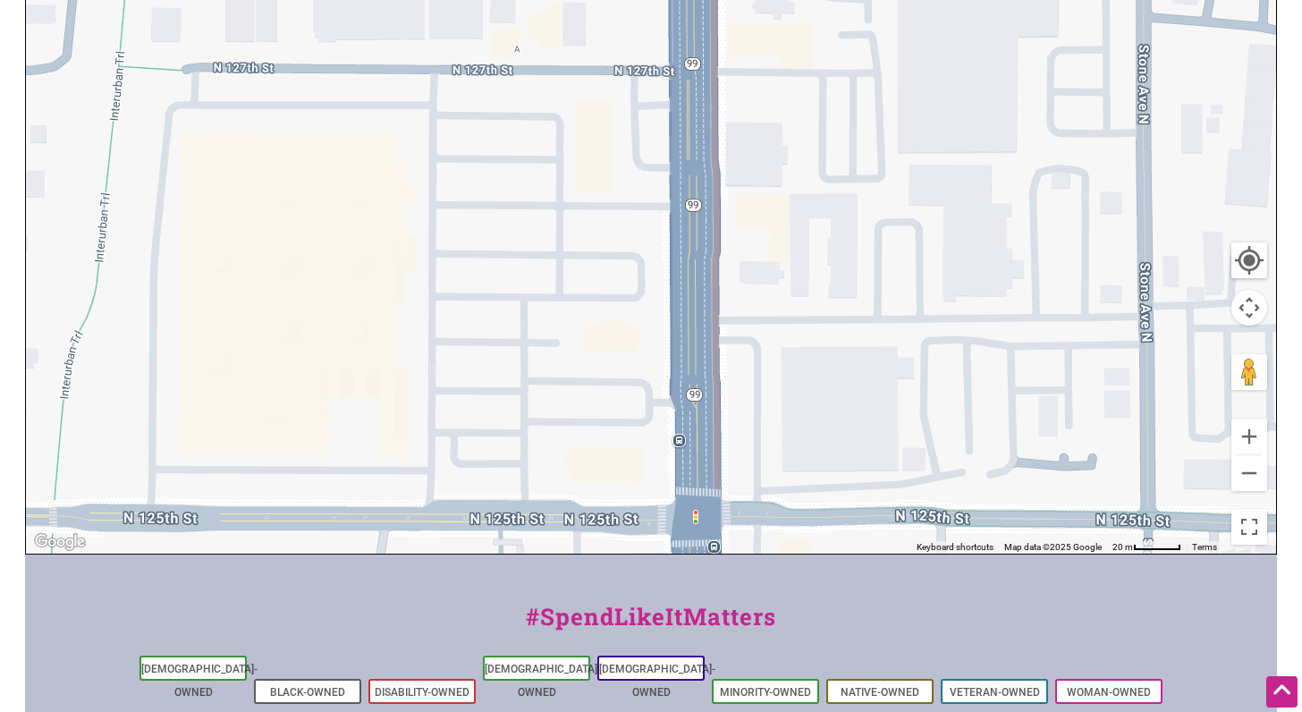
drag, startPoint x: 563, startPoint y: 234, endPoint x: 472, endPoint y: 622, distance: 397.7
click at [452, 614] on div "Intentionalist Spend like it matters 0 Add a Business Map Blog Store Offers Int…" at bounding box center [651, 309] width 1252 height 1387
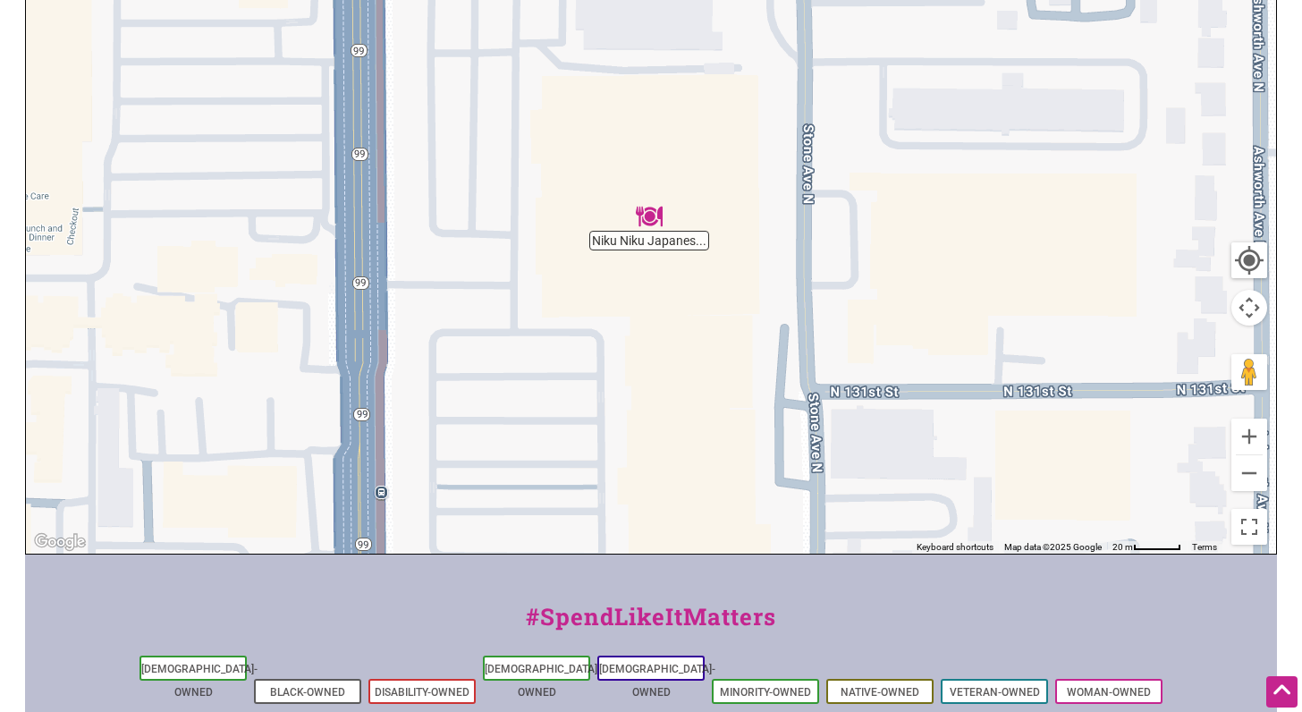
drag, startPoint x: 513, startPoint y: 553, endPoint x: 704, endPoint y: 334, distance: 291.0
click at [689, 342] on div "Intentionalist Spend like it matters 0 Add a Business Map Blog Store Offers Int…" at bounding box center [651, 309] width 1252 height 1387
drag, startPoint x: 537, startPoint y: 446, endPoint x: 730, endPoint y: 92, distance: 403.5
click at [727, 97] on div "To navigate, press the arrow keys." at bounding box center [651, 206] width 1251 height 696
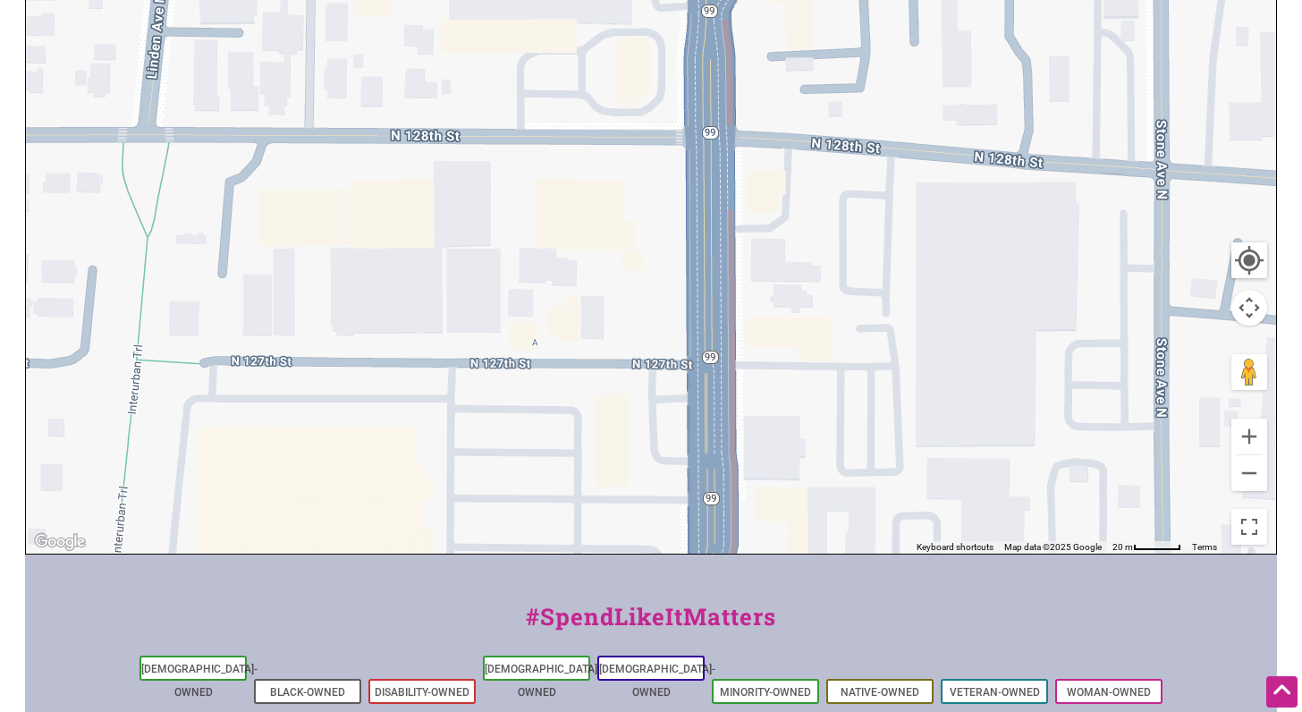
drag, startPoint x: 643, startPoint y: 316, endPoint x: 467, endPoint y: 299, distance: 177.0
click at [470, 300] on div "To navigate, press the arrow keys." at bounding box center [651, 206] width 1251 height 696
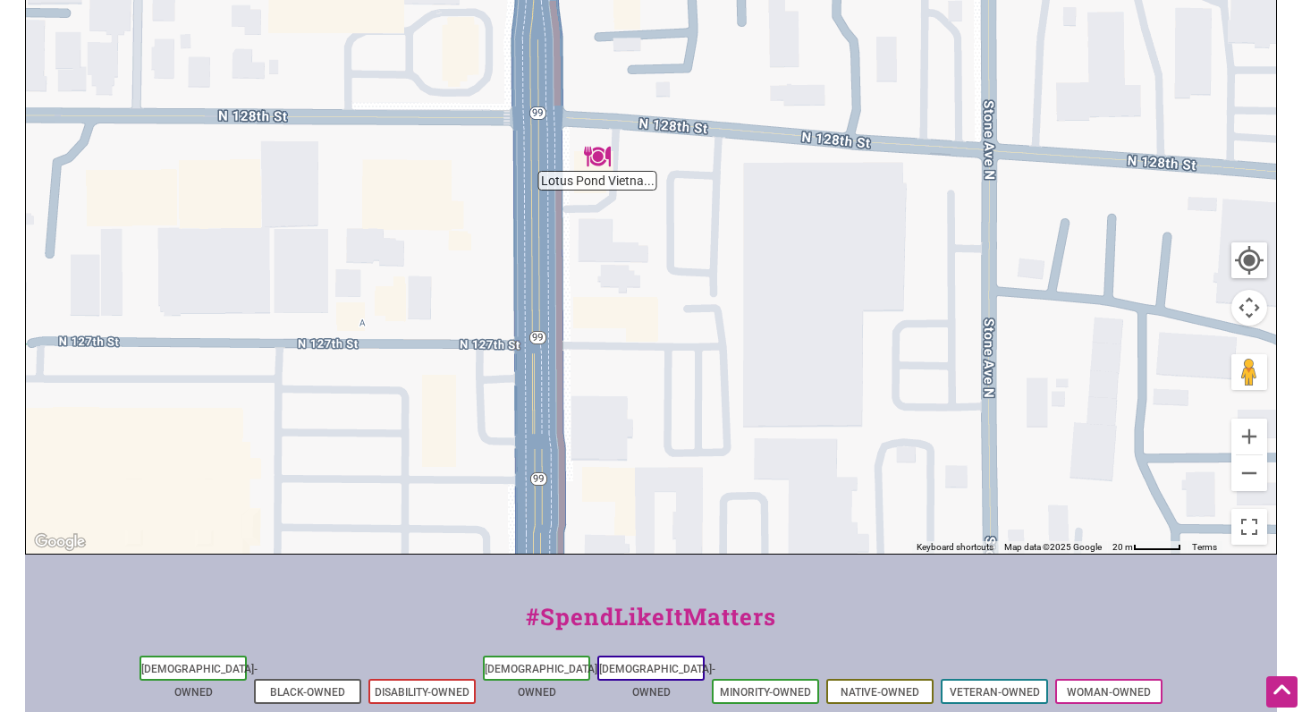
click at [430, 531] on div "To navigate, press the arrow keys." at bounding box center [651, 206] width 1251 height 696
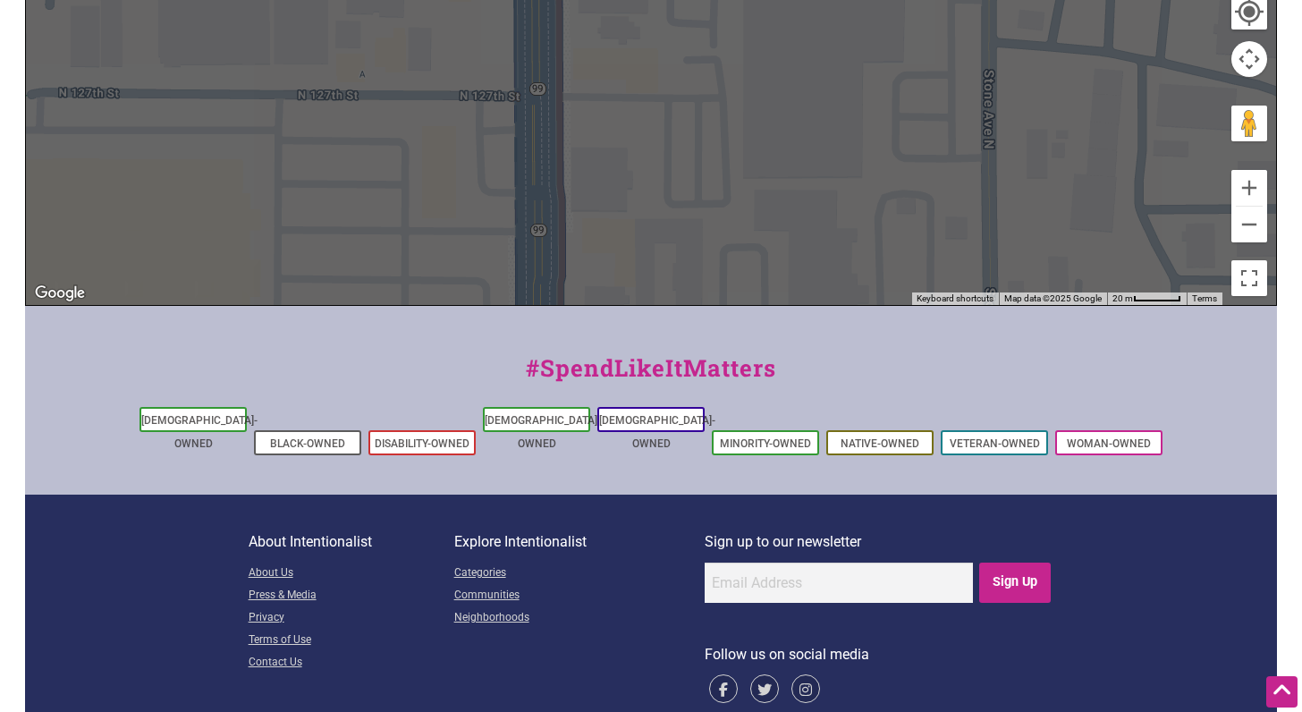
scroll to position [652, 0]
